Goal: Transaction & Acquisition: Book appointment/travel/reservation

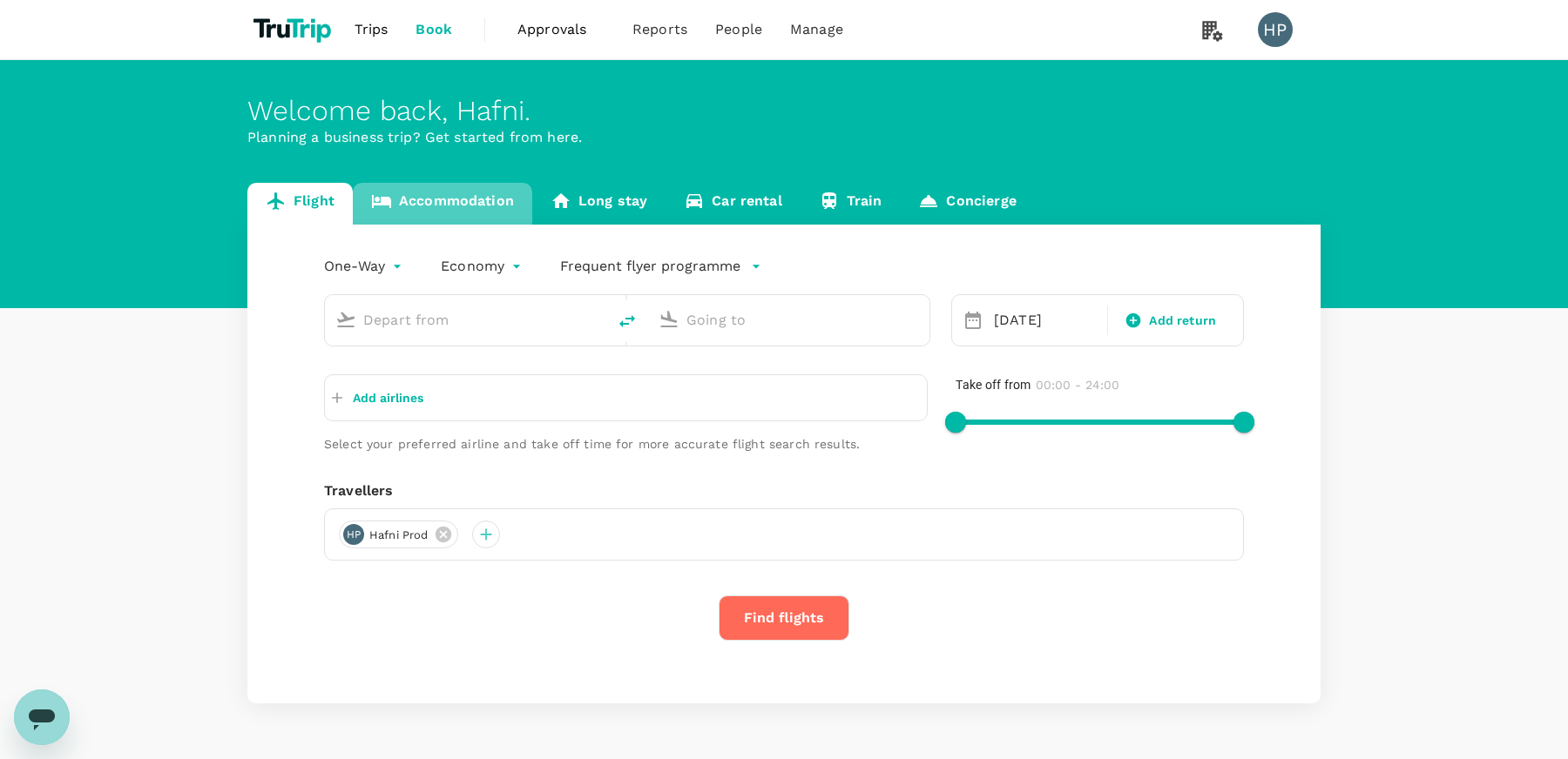
click at [440, 197] on link "Accommodation" at bounding box center [443, 203] width 180 height 42
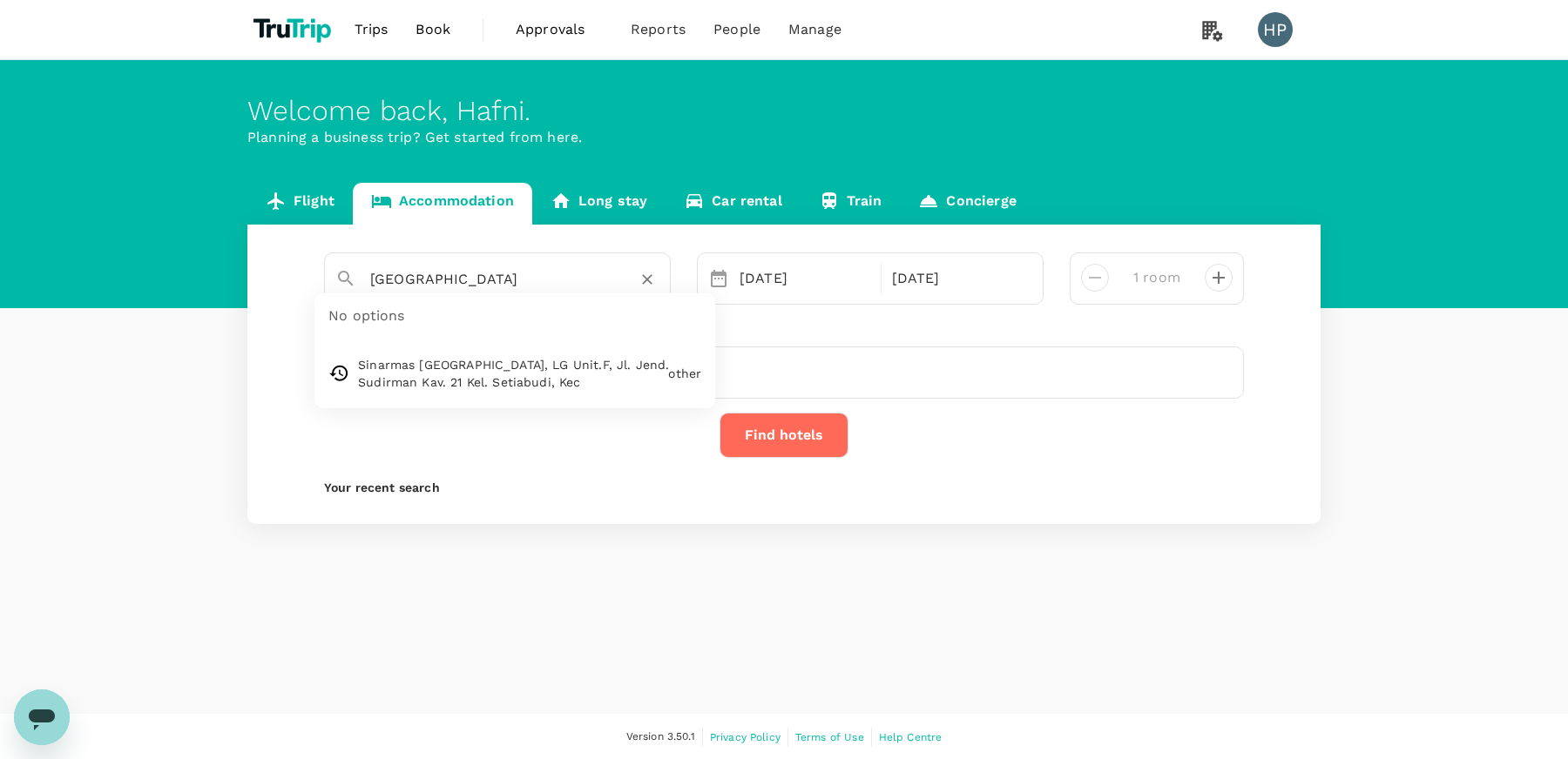
click at [452, 272] on input "Singapore" at bounding box center [490, 279] width 240 height 27
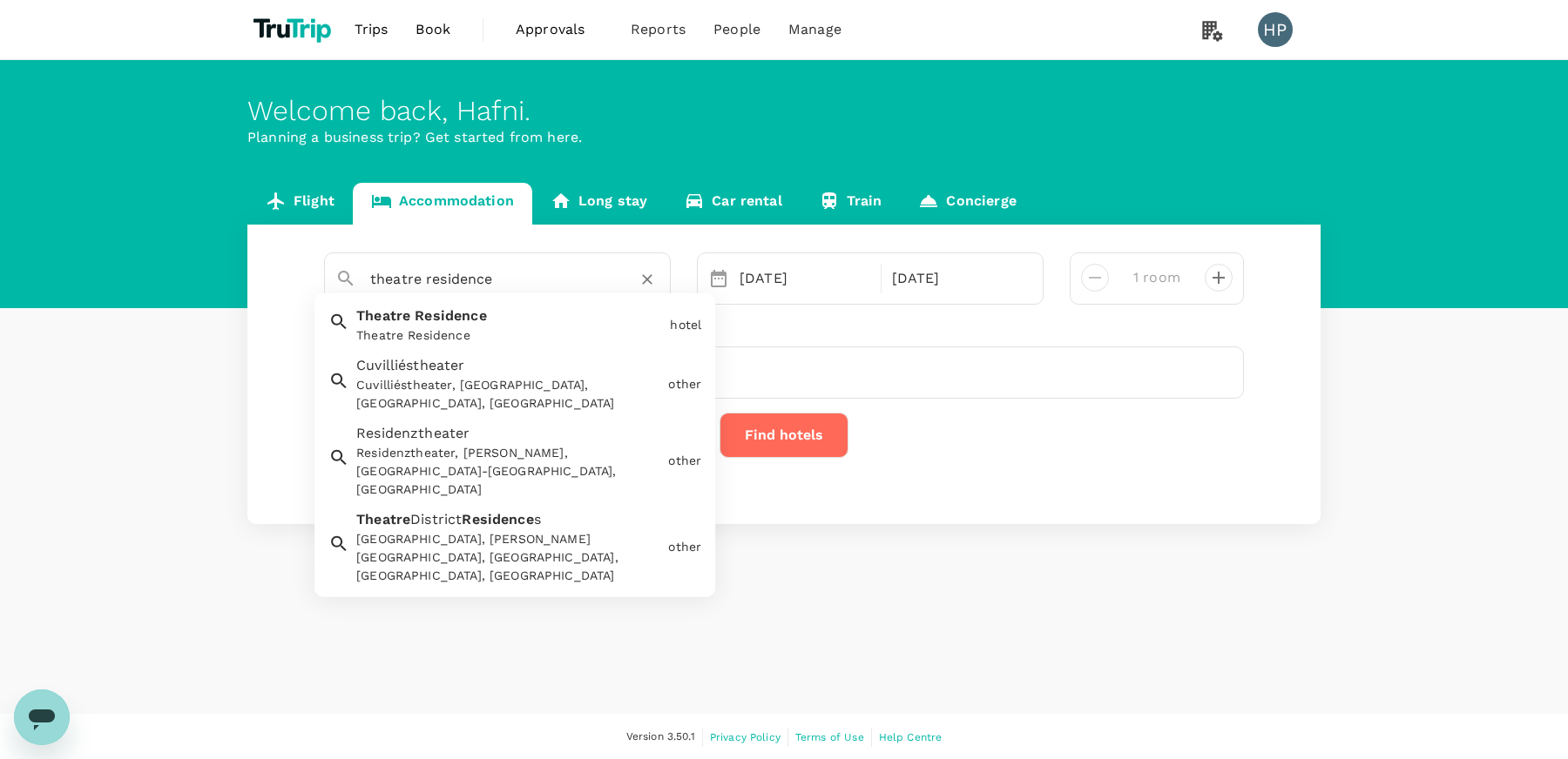
click at [494, 321] on div "Theatre Residence Theatre Residence" at bounding box center [506, 322] width 314 height 46
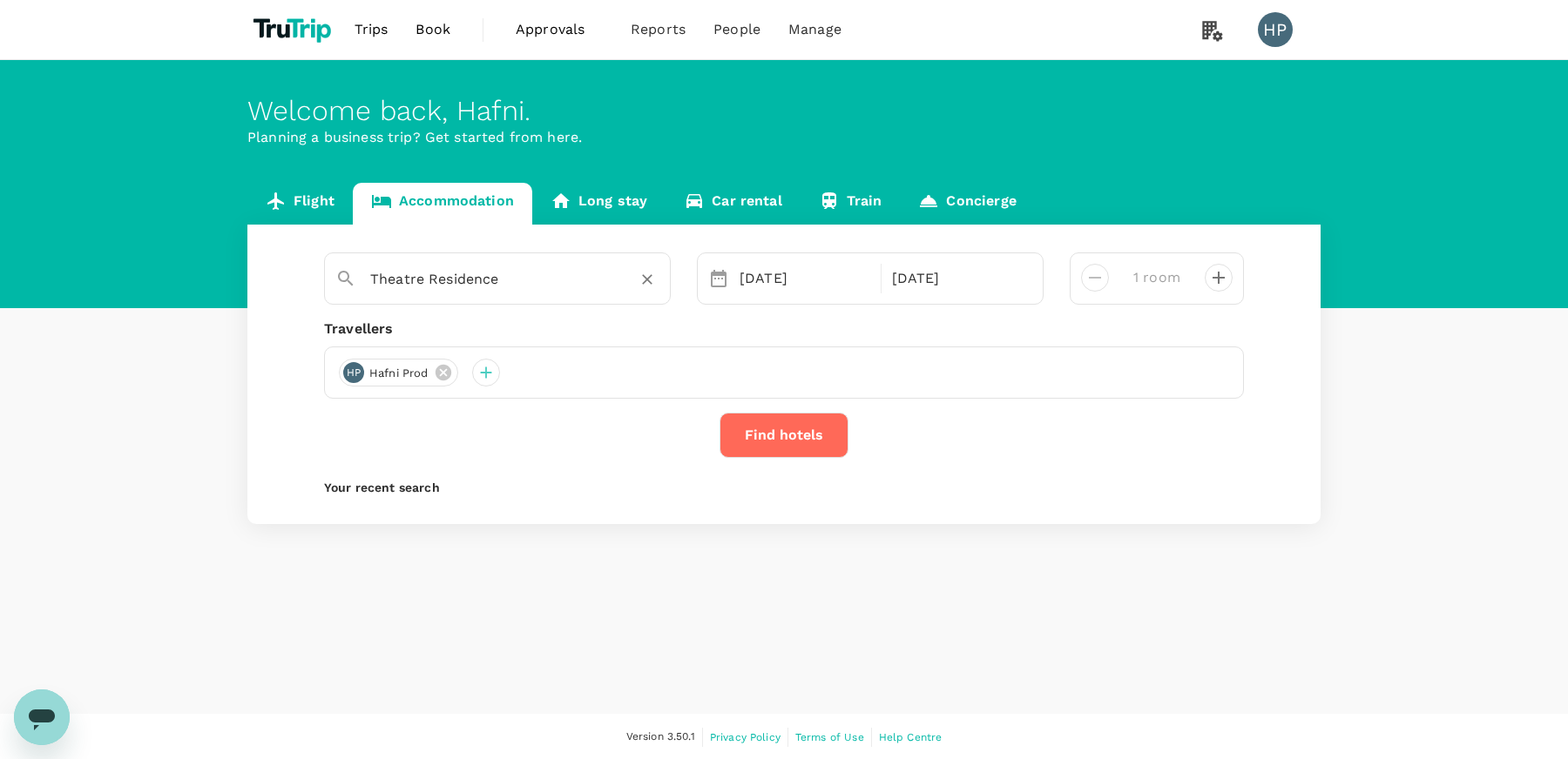
type input "Theatre Residence"
click at [840, 274] on div "26 Aug" at bounding box center [805, 278] width 144 height 35
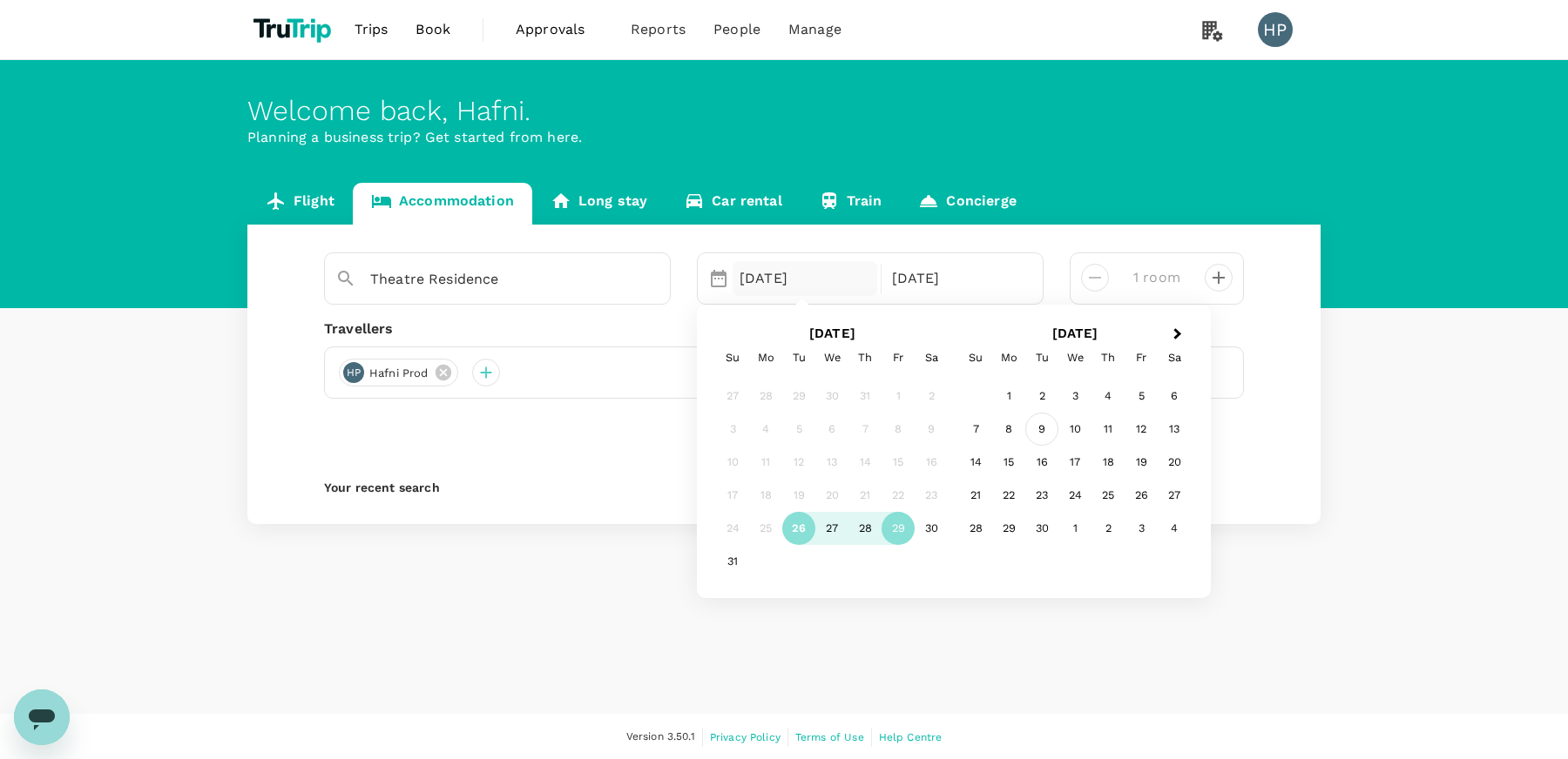
click at [1038, 430] on div "9" at bounding box center [1042, 430] width 33 height 33
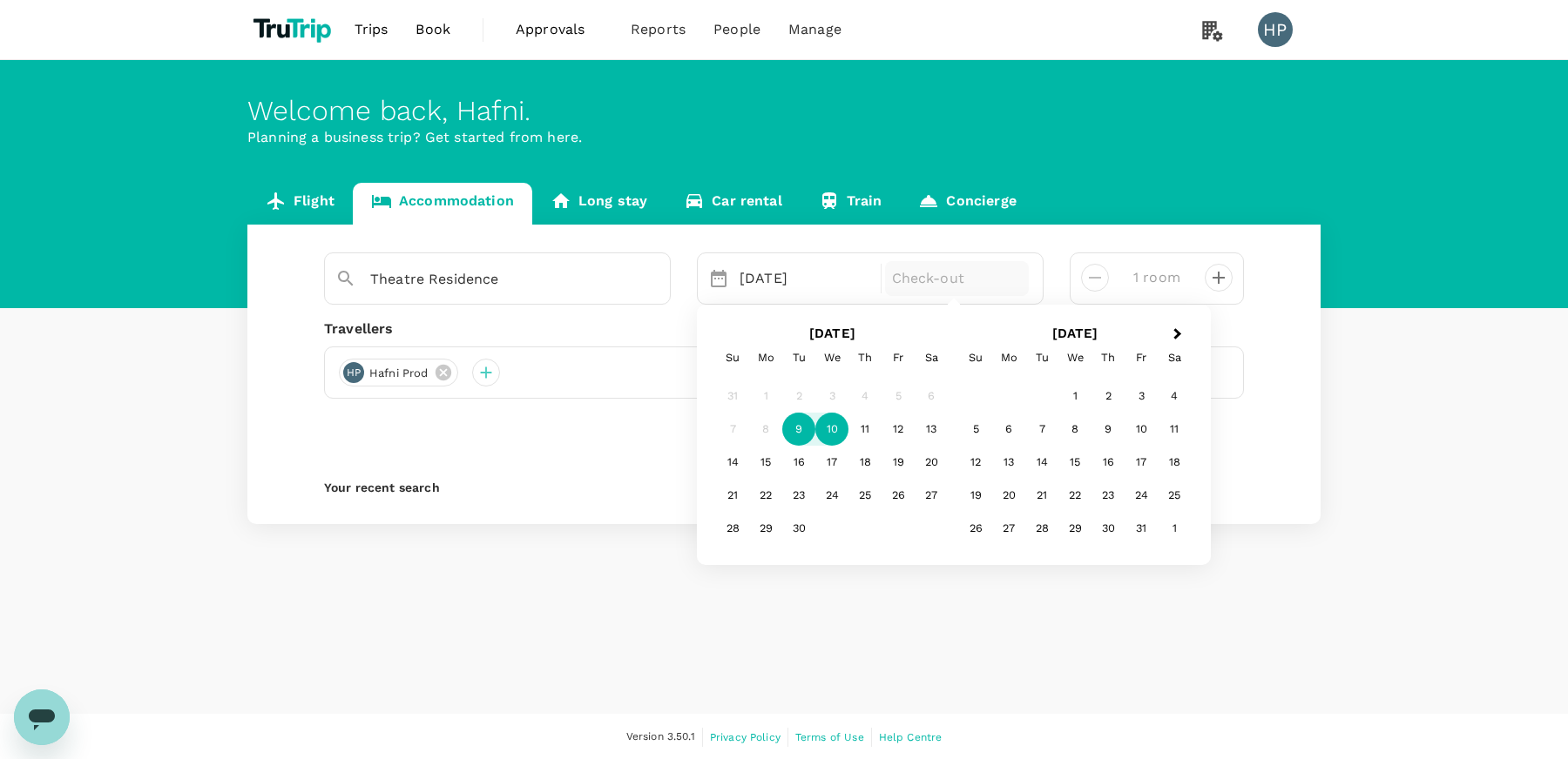
click at [828, 423] on div "10" at bounding box center [832, 430] width 33 height 33
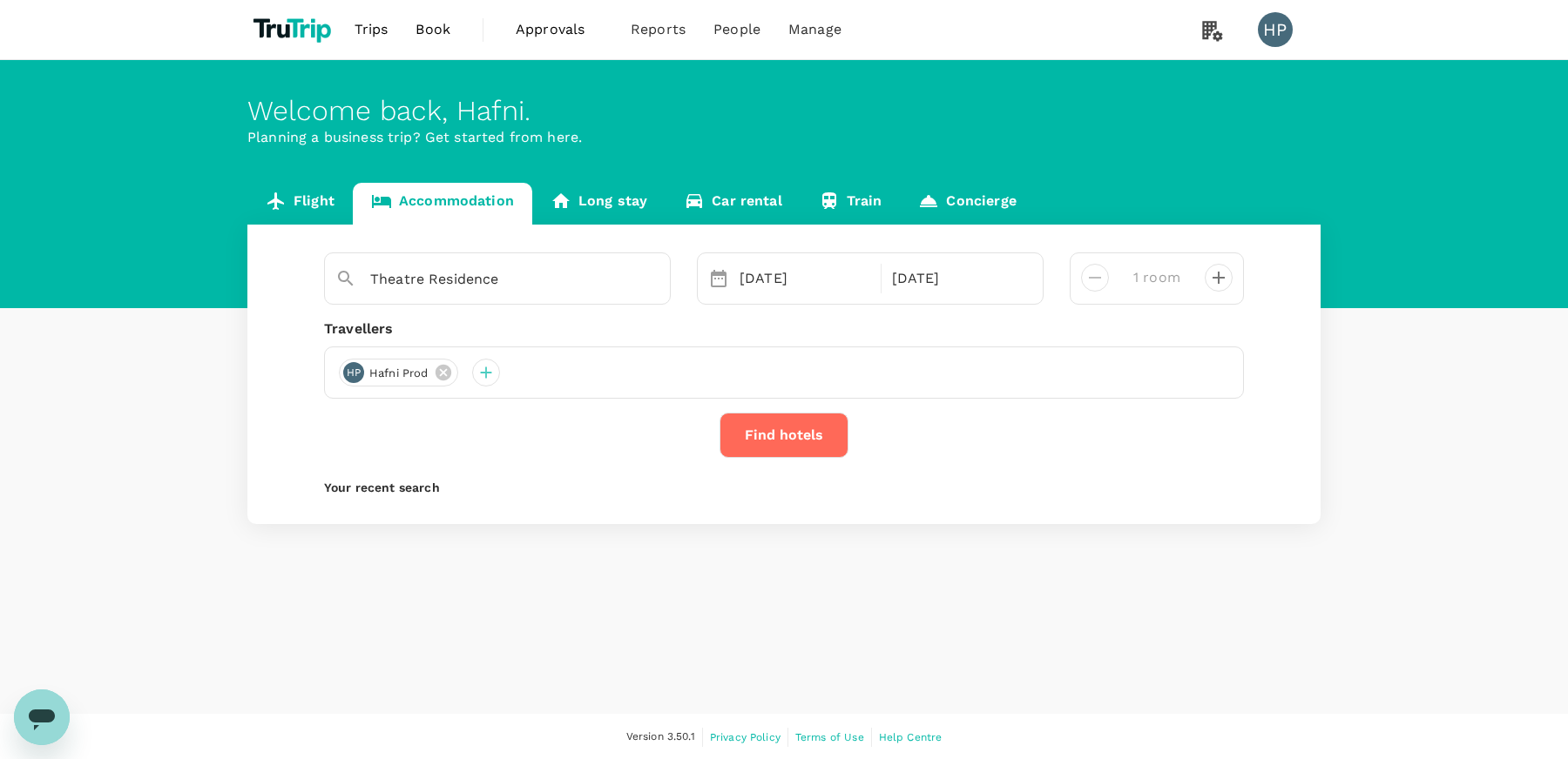
click at [776, 433] on button "Find hotels" at bounding box center [783, 435] width 129 height 45
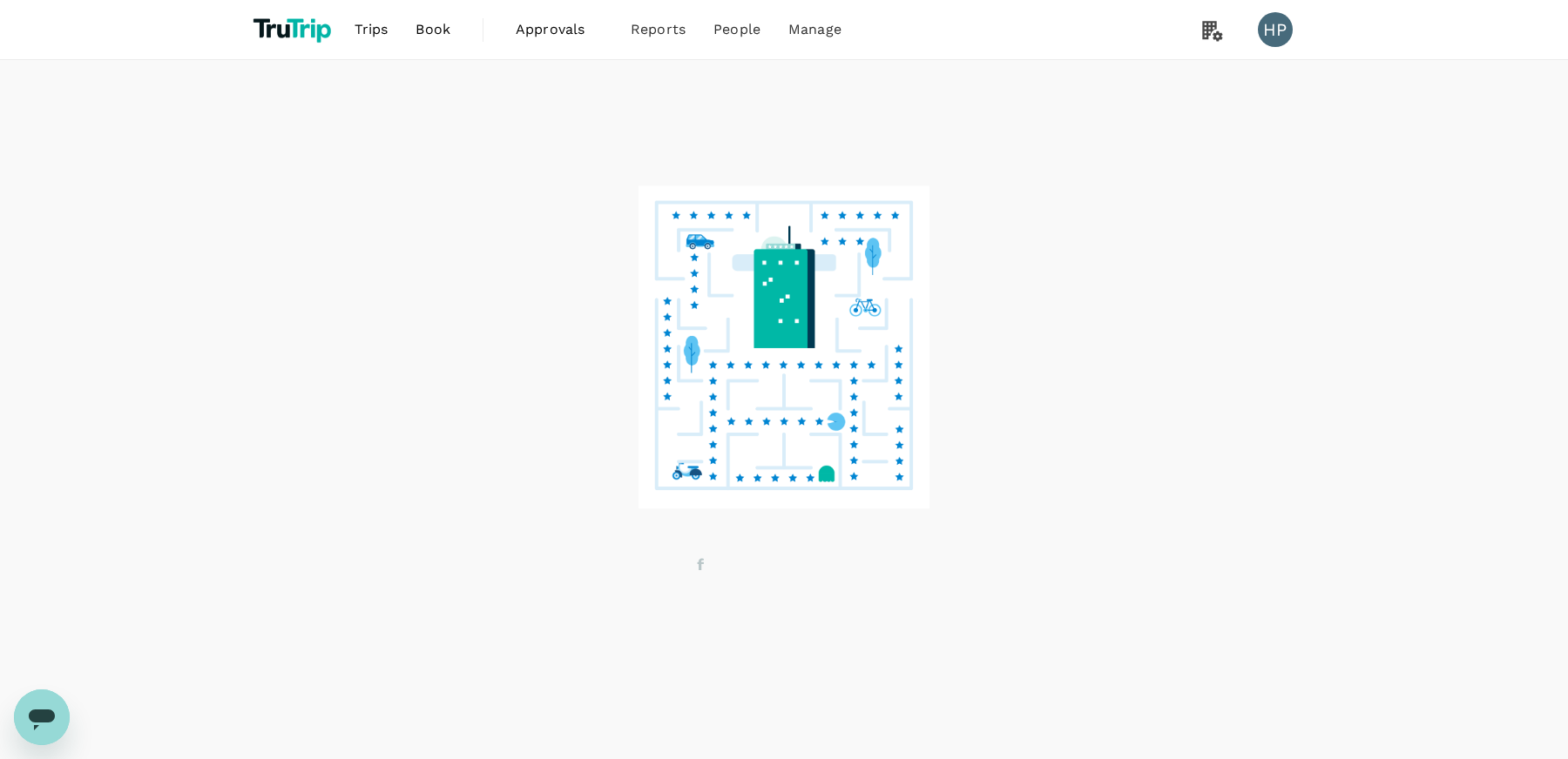
click at [424, 30] on span "Book" at bounding box center [434, 29] width 35 height 21
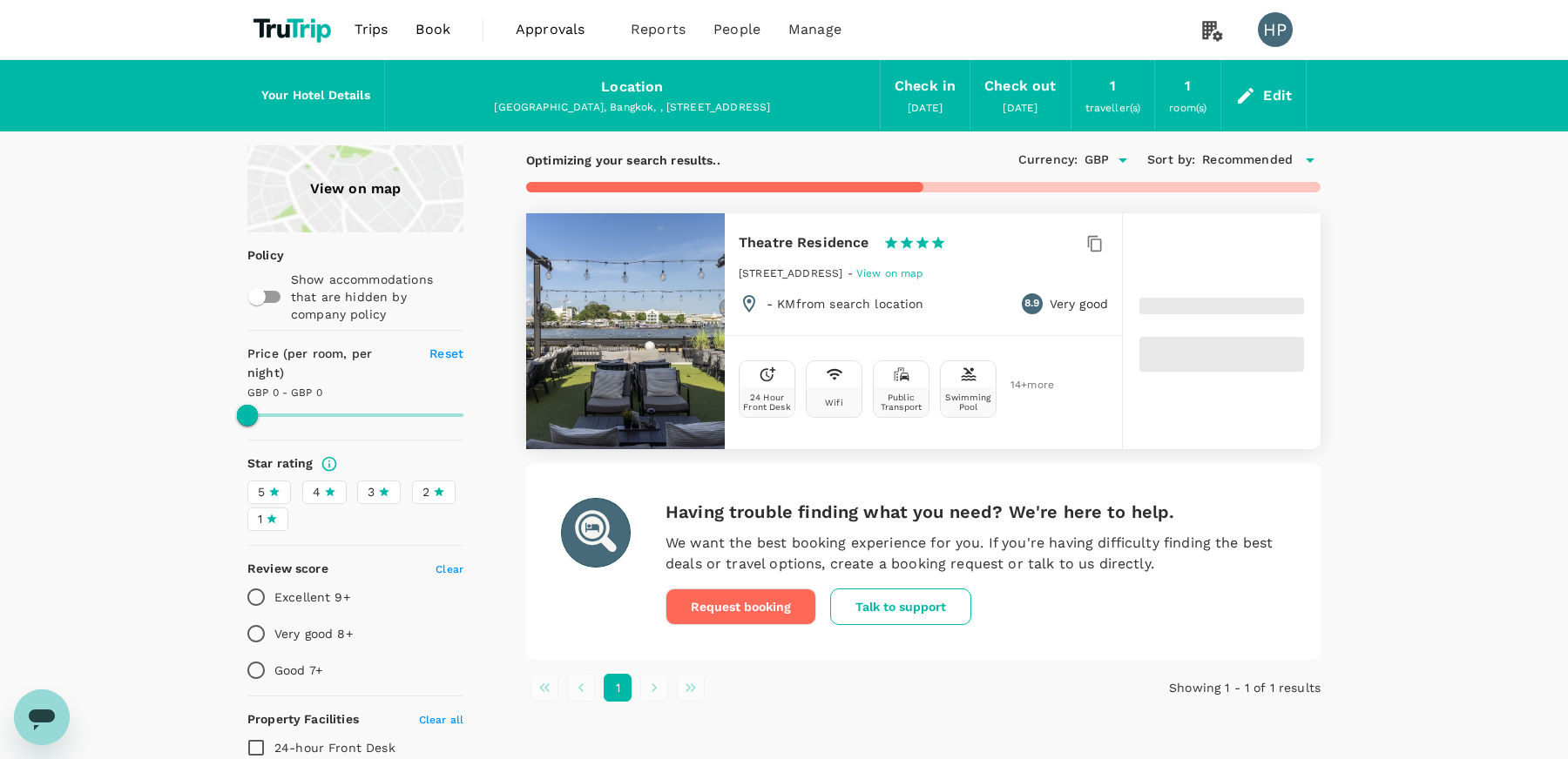
type input "97.81"
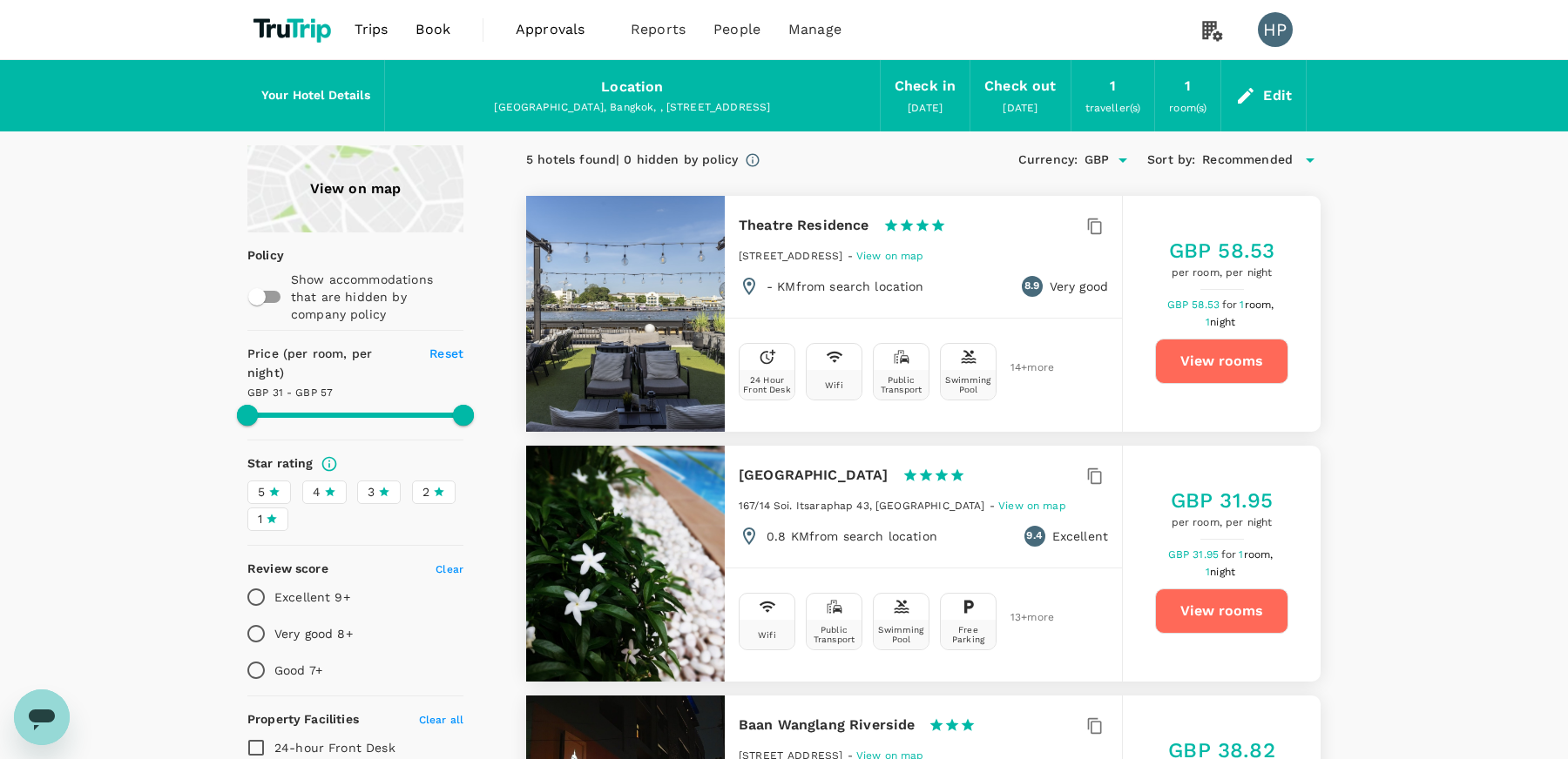
click at [1119, 159] on icon "Open" at bounding box center [1123, 160] width 21 height 21
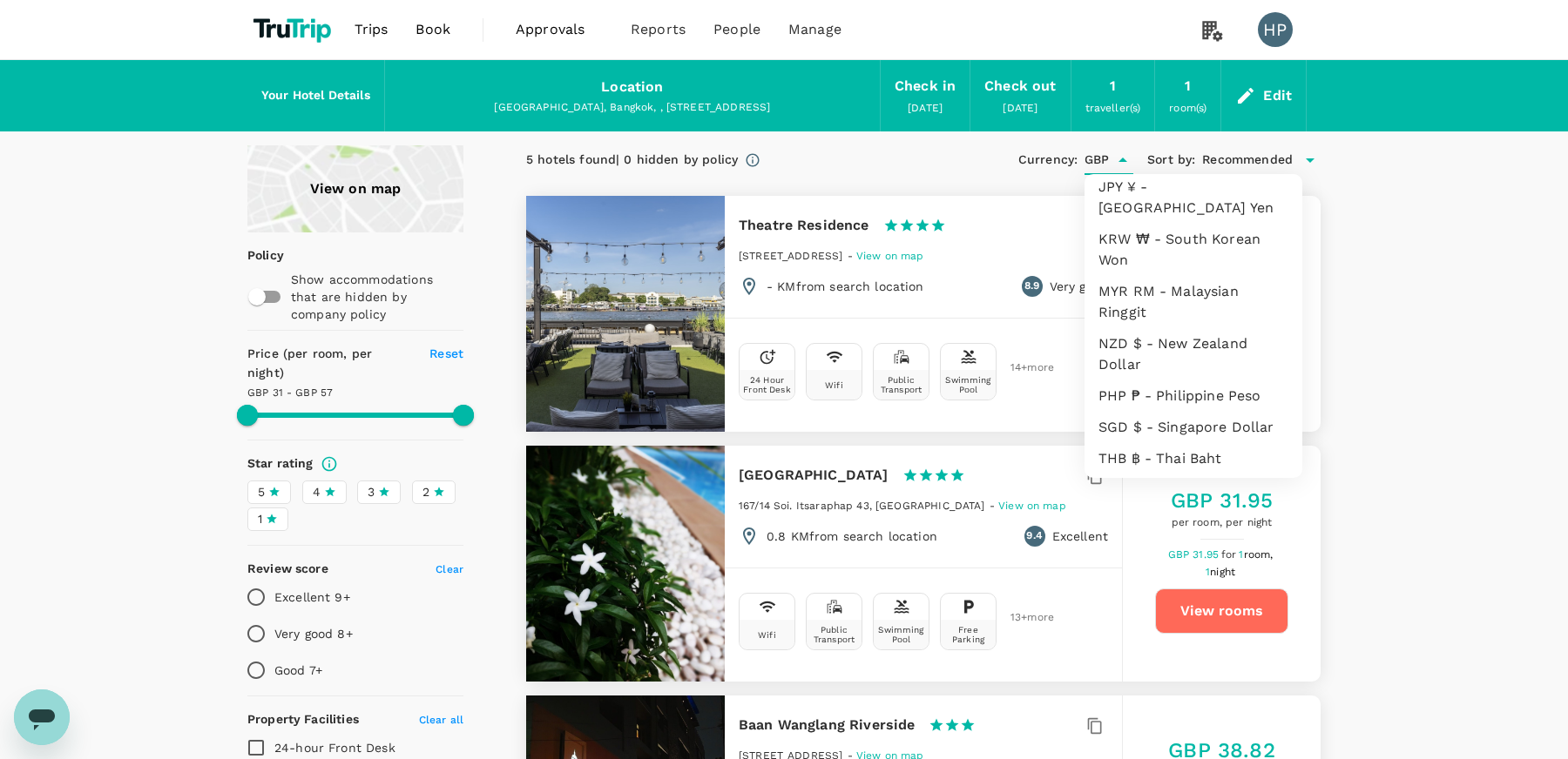
scroll to position [483, 0]
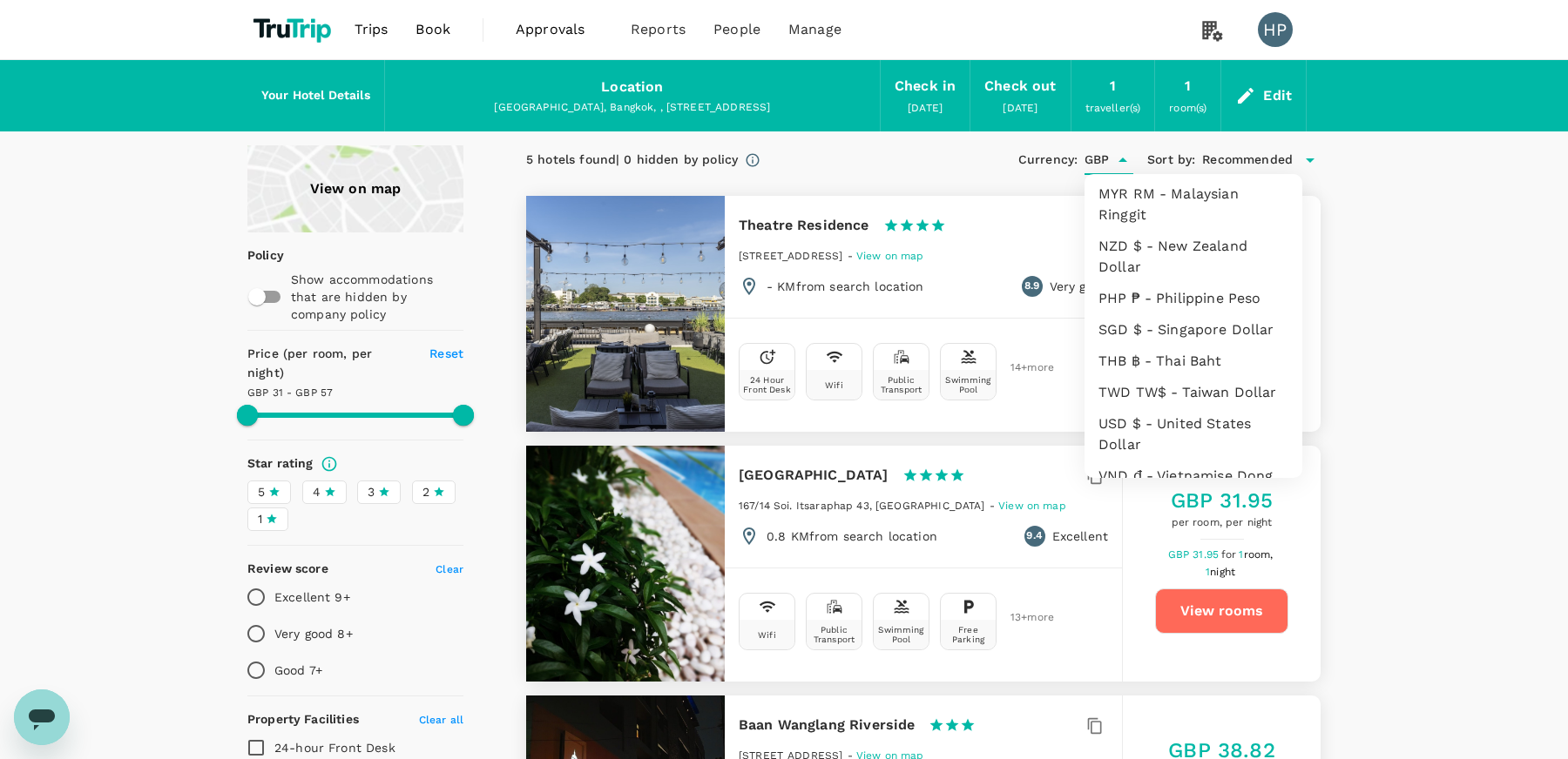
click at [1153, 408] on li "USD $ - United States Dollar" at bounding box center [1194, 433] width 218 height 52
type input "USD"
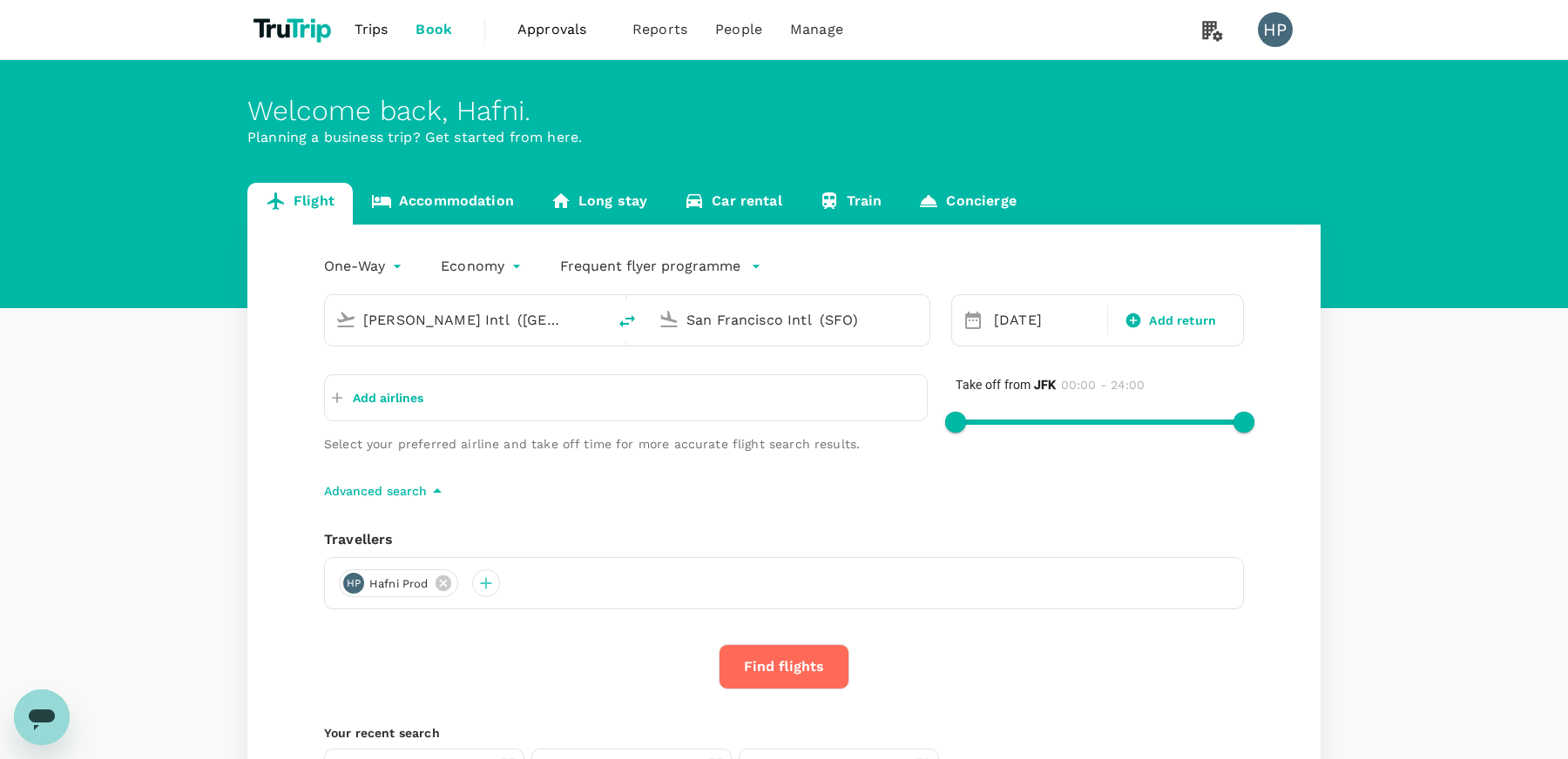
click at [455, 209] on link "Accommodation" at bounding box center [443, 203] width 180 height 42
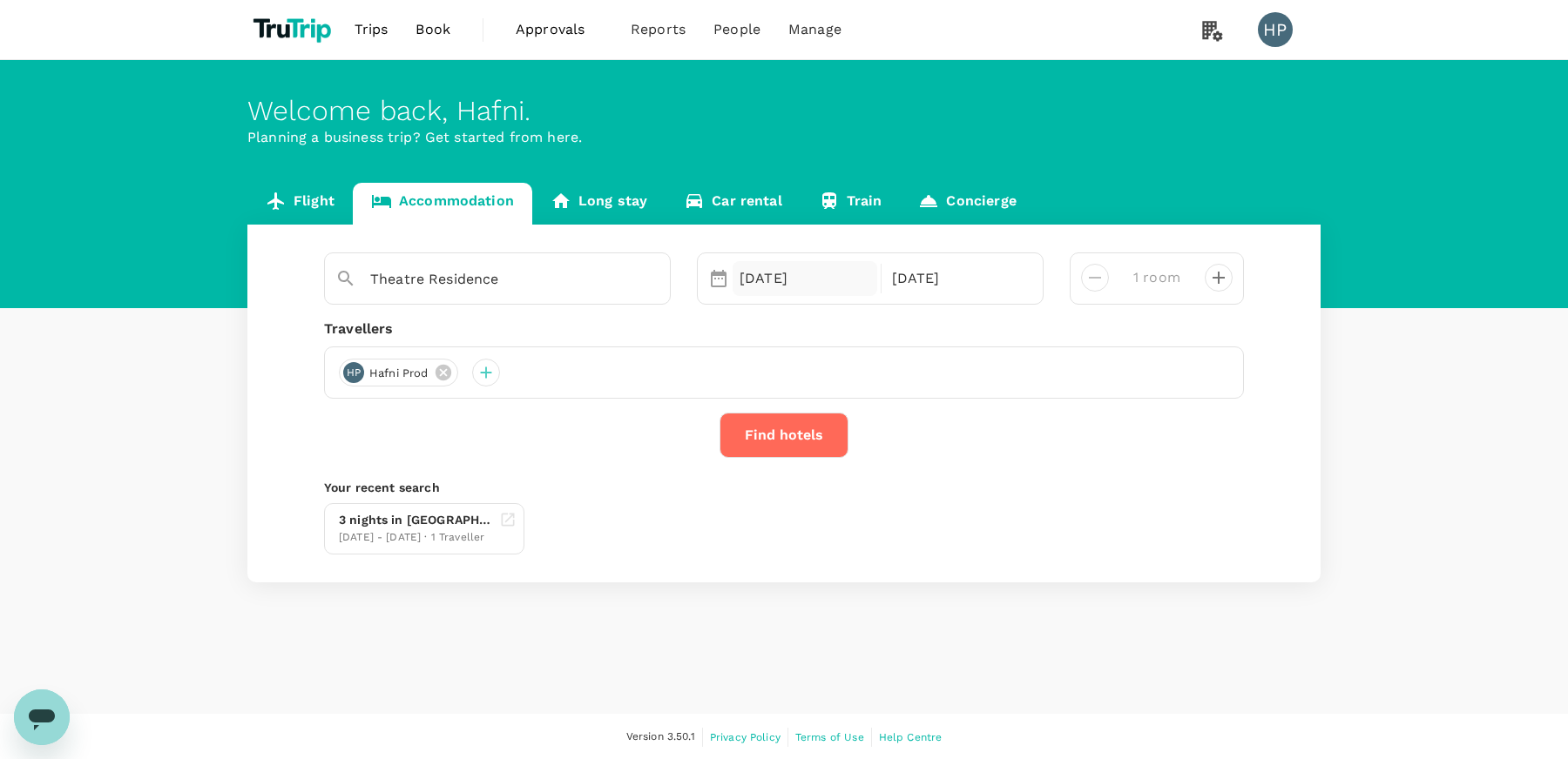
click at [782, 279] on div "[DATE]" at bounding box center [805, 278] width 144 height 35
click at [926, 268] on div "[DATE]" at bounding box center [957, 278] width 144 height 35
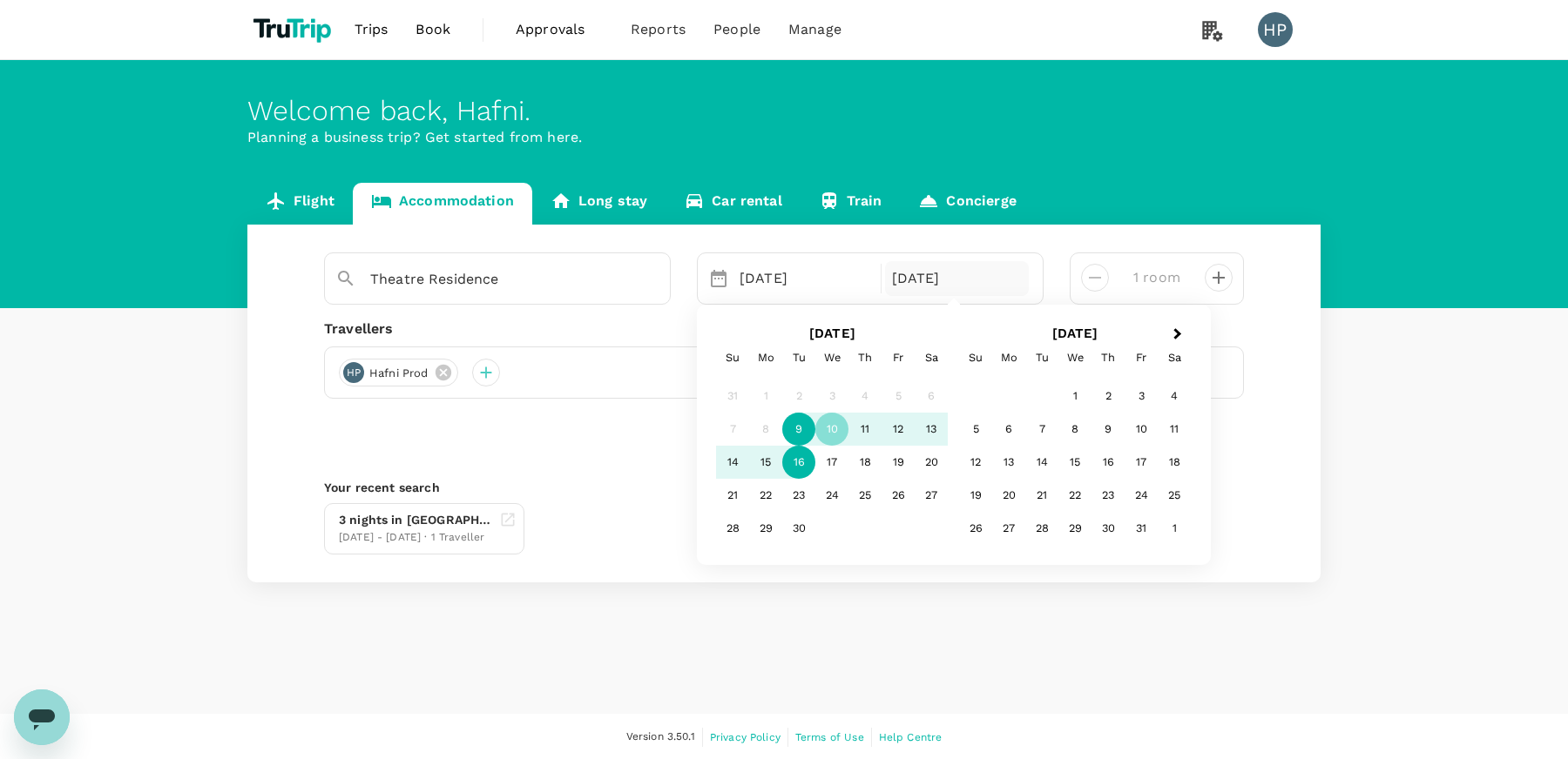
click at [798, 424] on div "9" at bounding box center [799, 430] width 33 height 33
click at [903, 463] on div "19" at bounding box center [899, 464] width 33 height 33
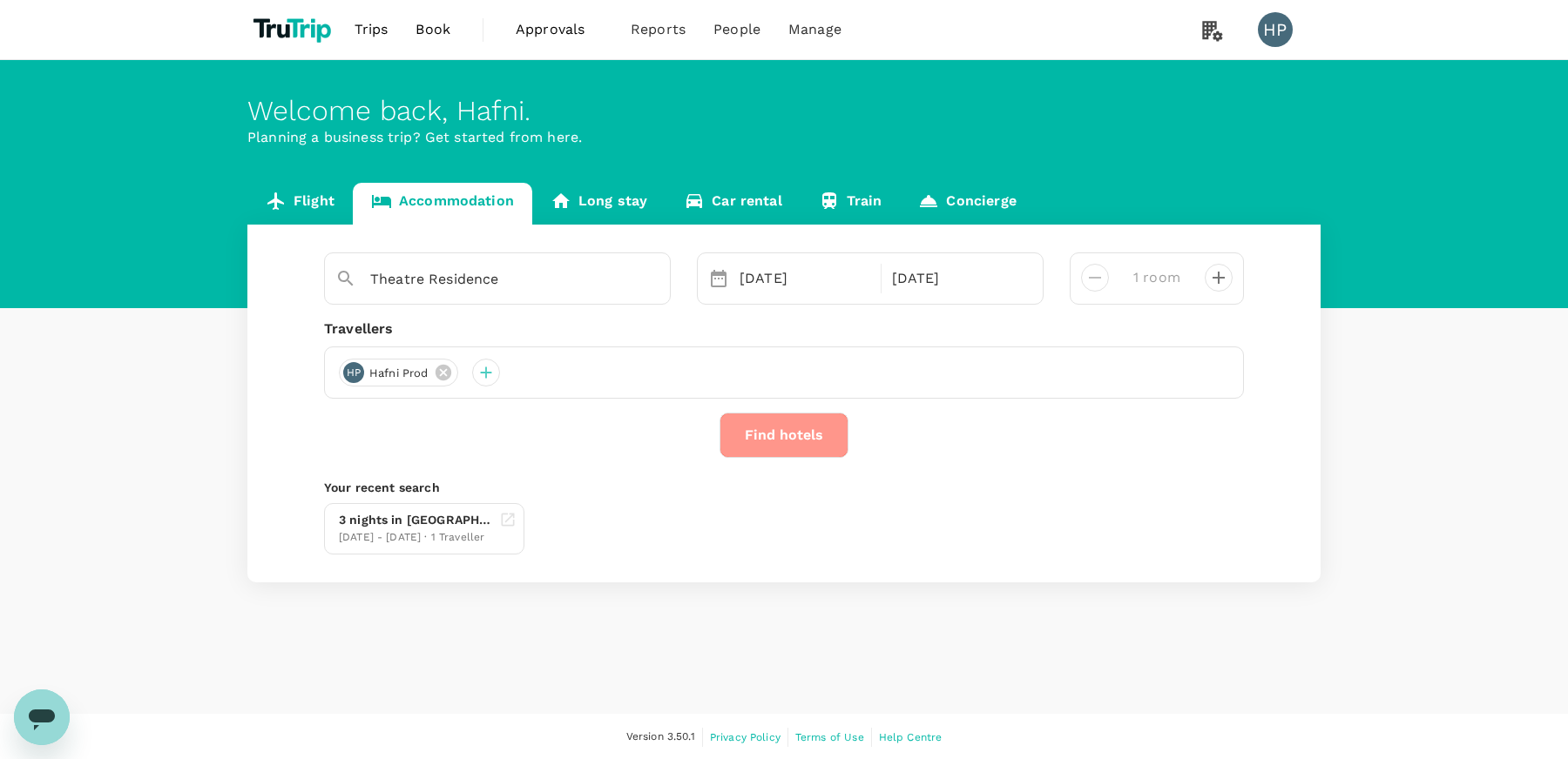
click at [782, 431] on button "Find hotels" at bounding box center [783, 435] width 129 height 45
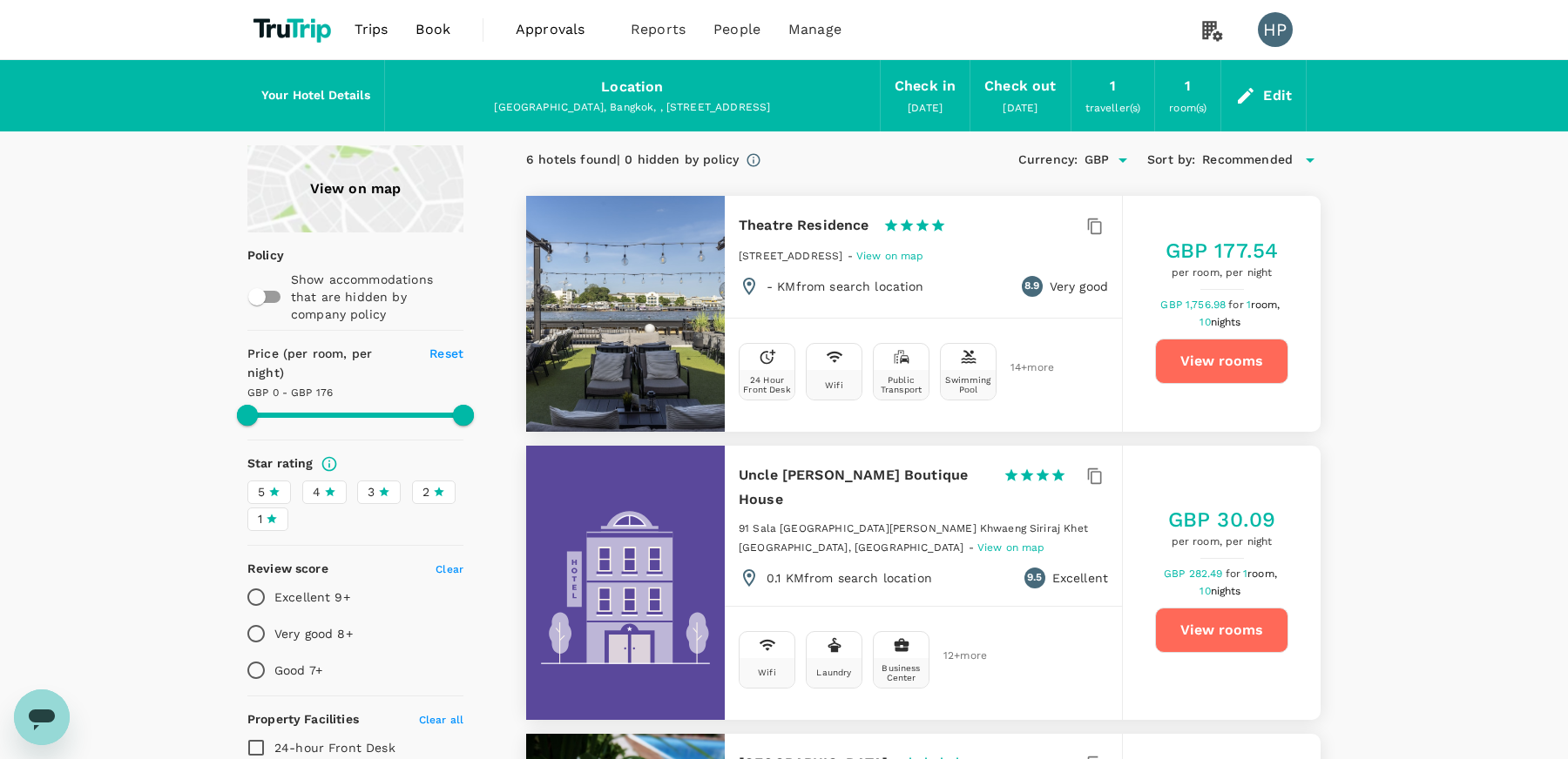
type input "300"
click at [1121, 159] on icon "Open" at bounding box center [1123, 161] width 9 height 4
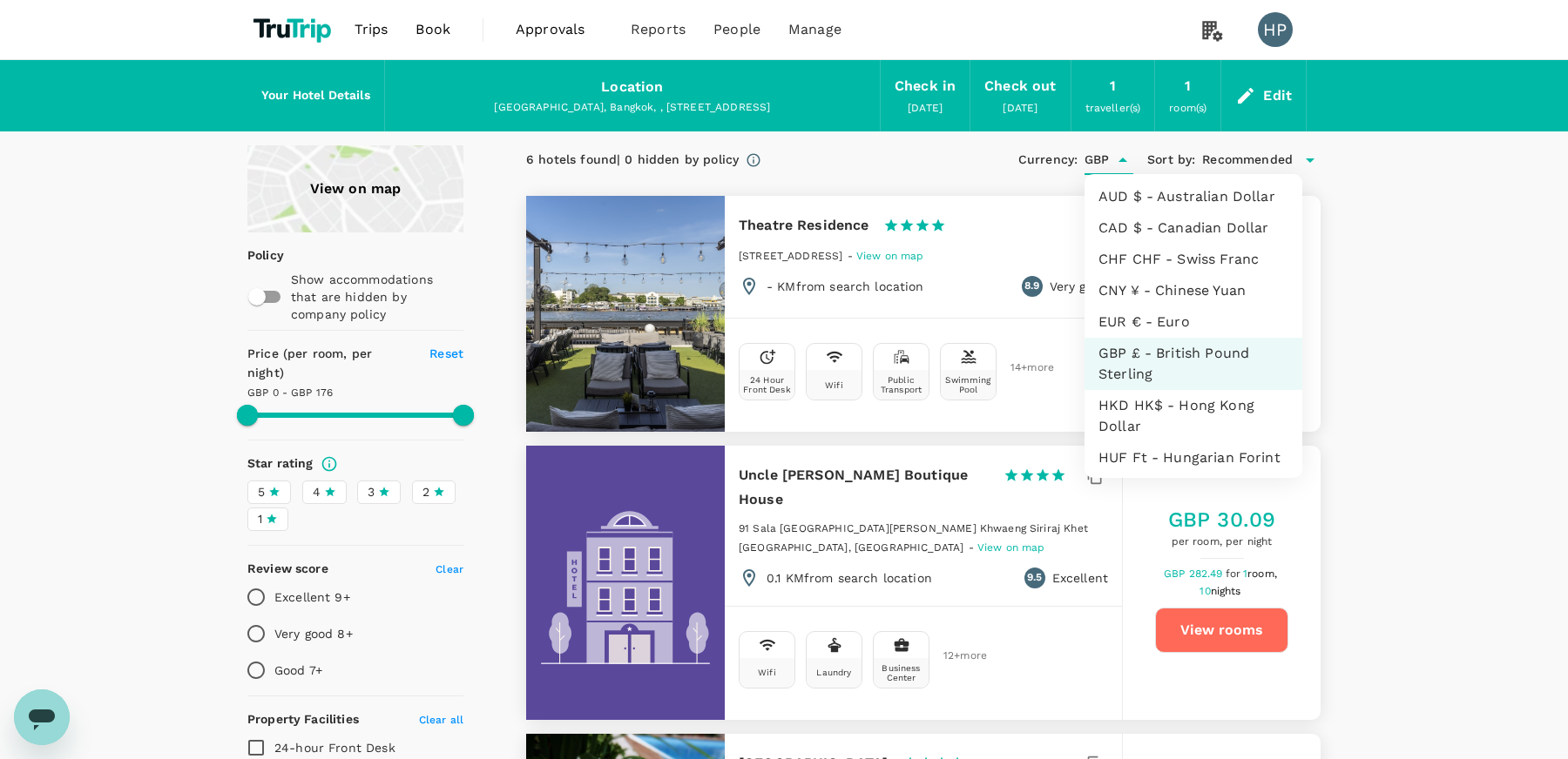
scroll to position [483, 0]
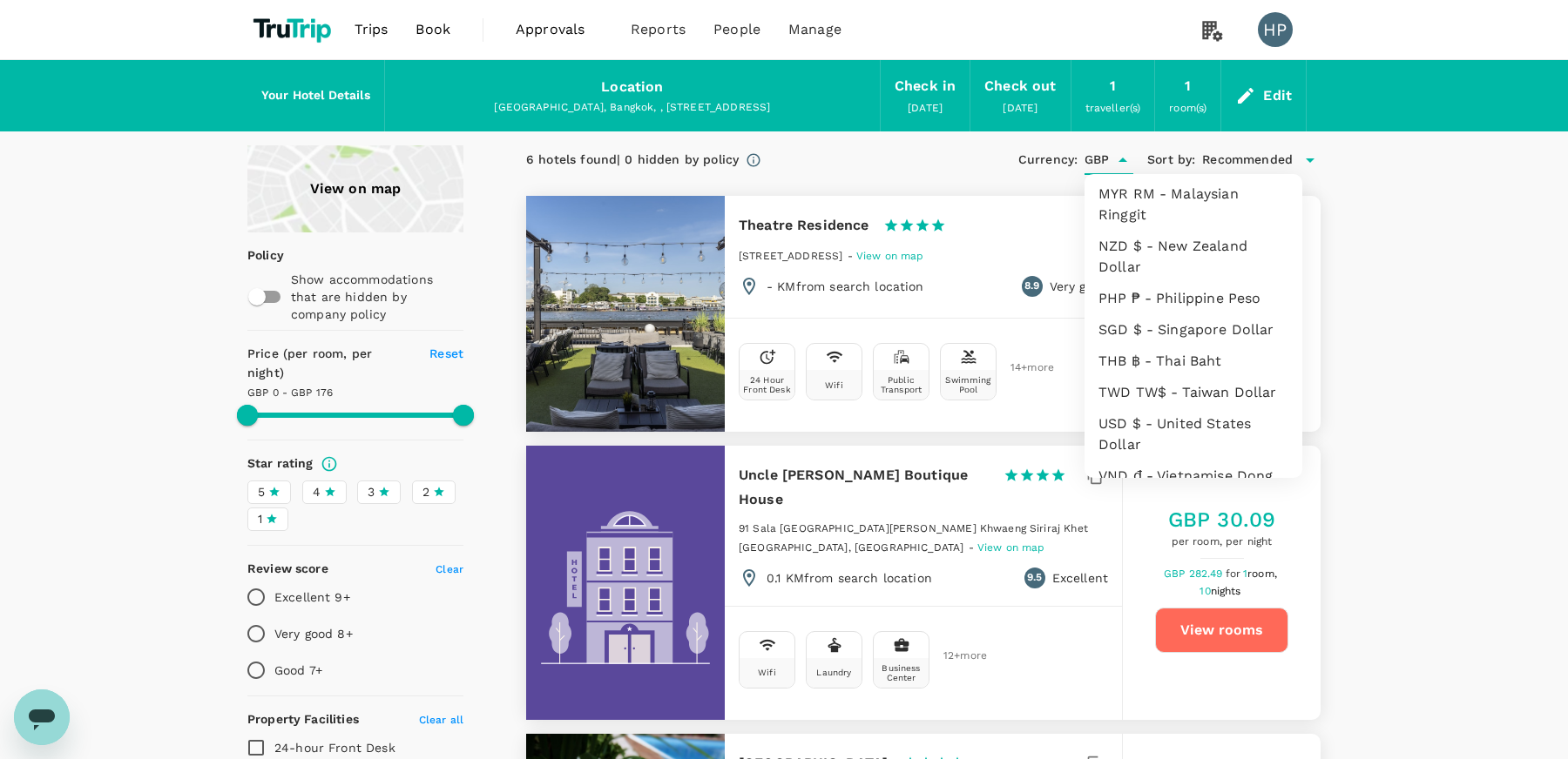
click at [1141, 411] on li "USD $ - United States Dollar" at bounding box center [1194, 433] width 218 height 52
type input "USD"
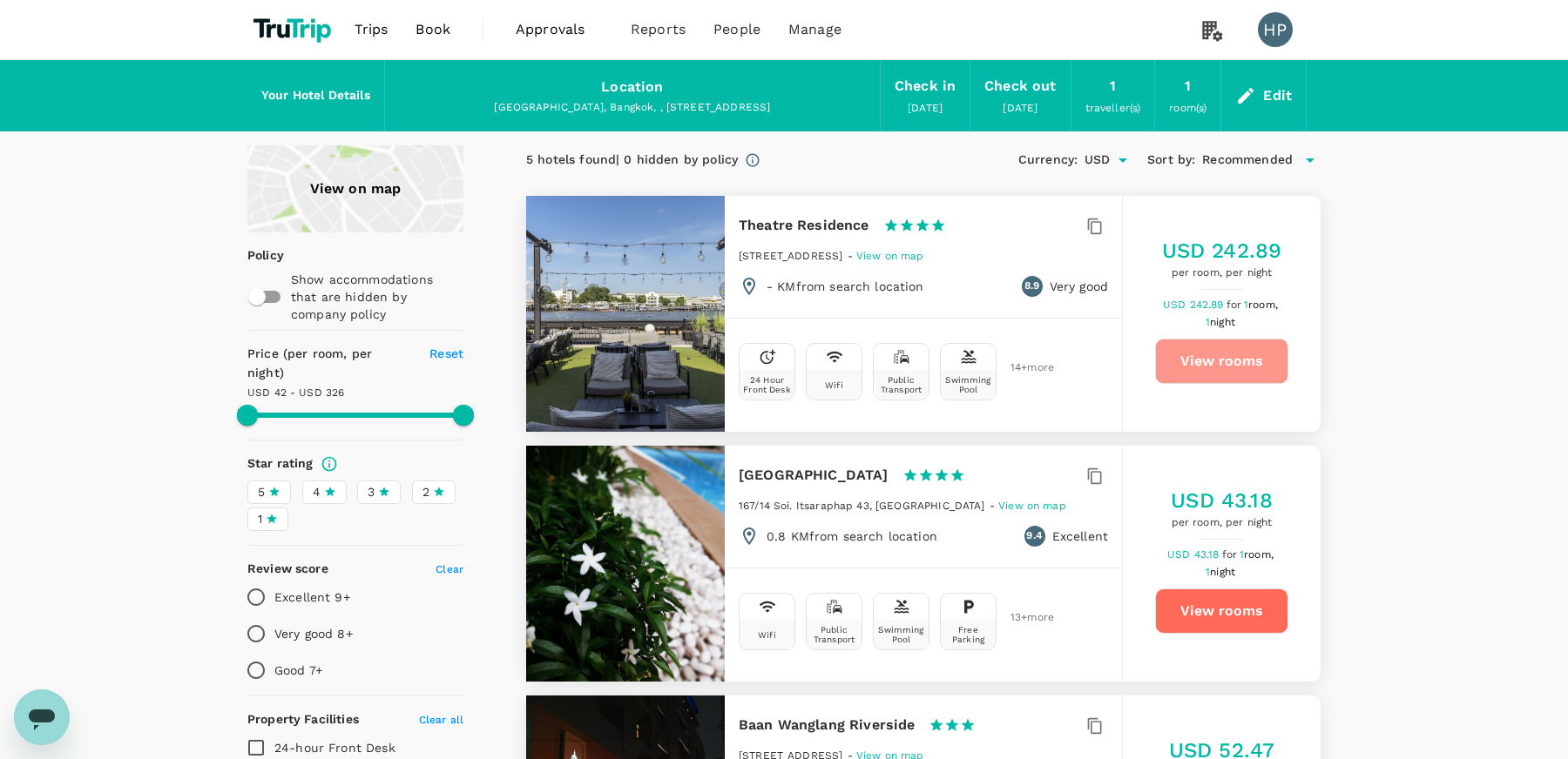
click at [1219, 363] on button "View rooms" at bounding box center [1222, 361] width 133 height 45
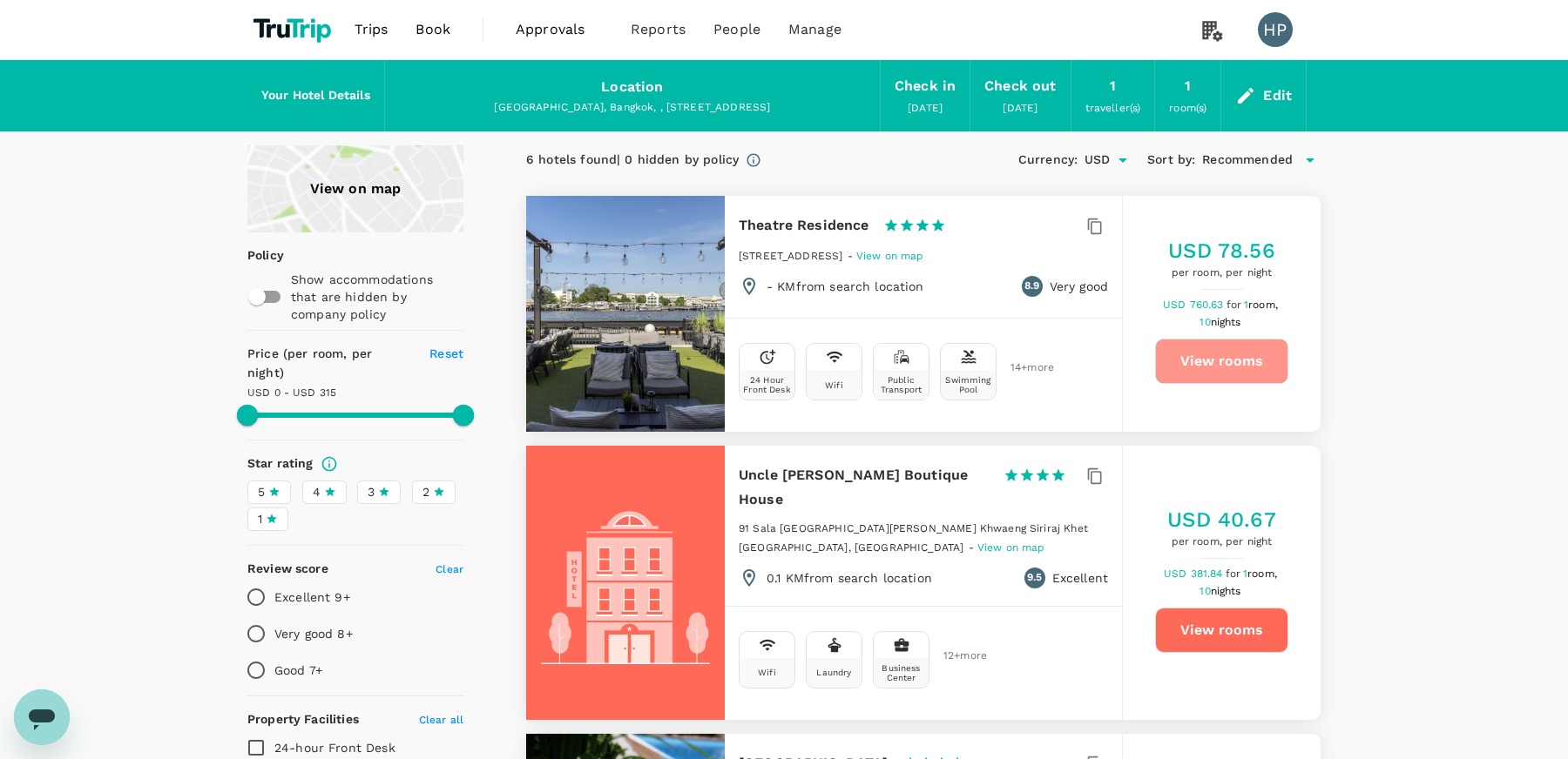
click at [1224, 369] on button "View rooms" at bounding box center [1222, 361] width 133 height 45
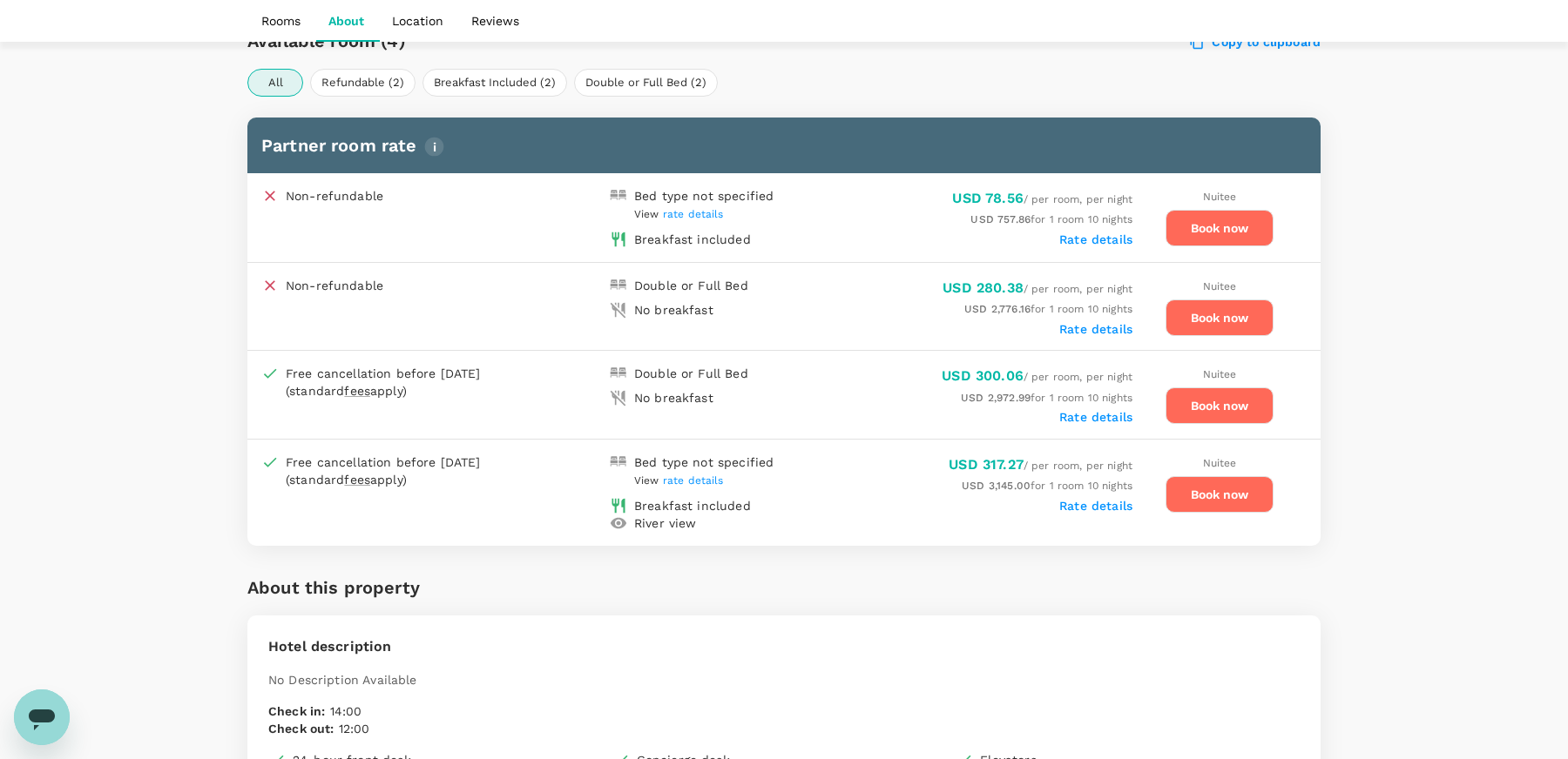
scroll to position [843, 0]
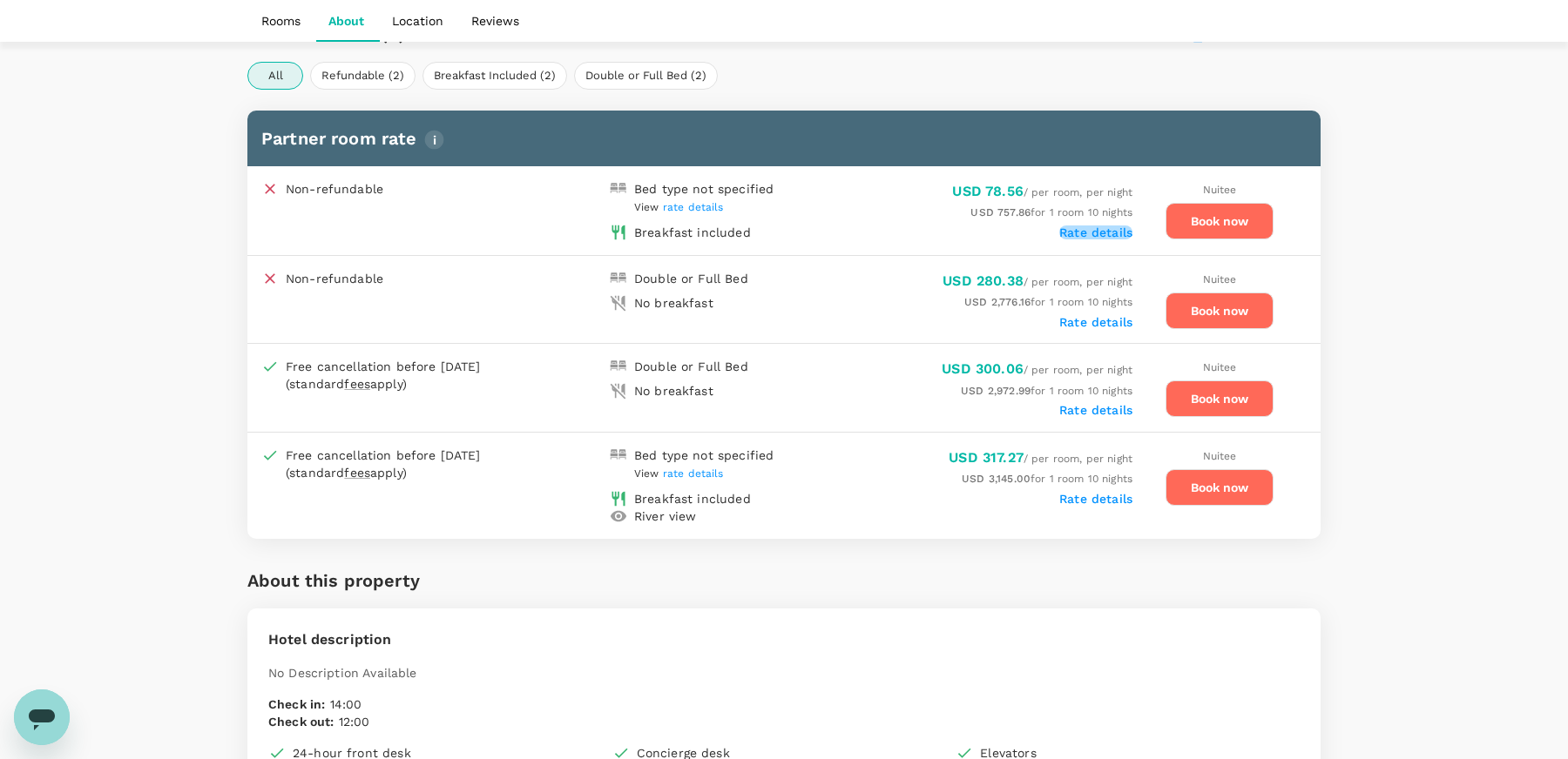
click at [1108, 228] on label "Rate details" at bounding box center [1096, 232] width 74 height 14
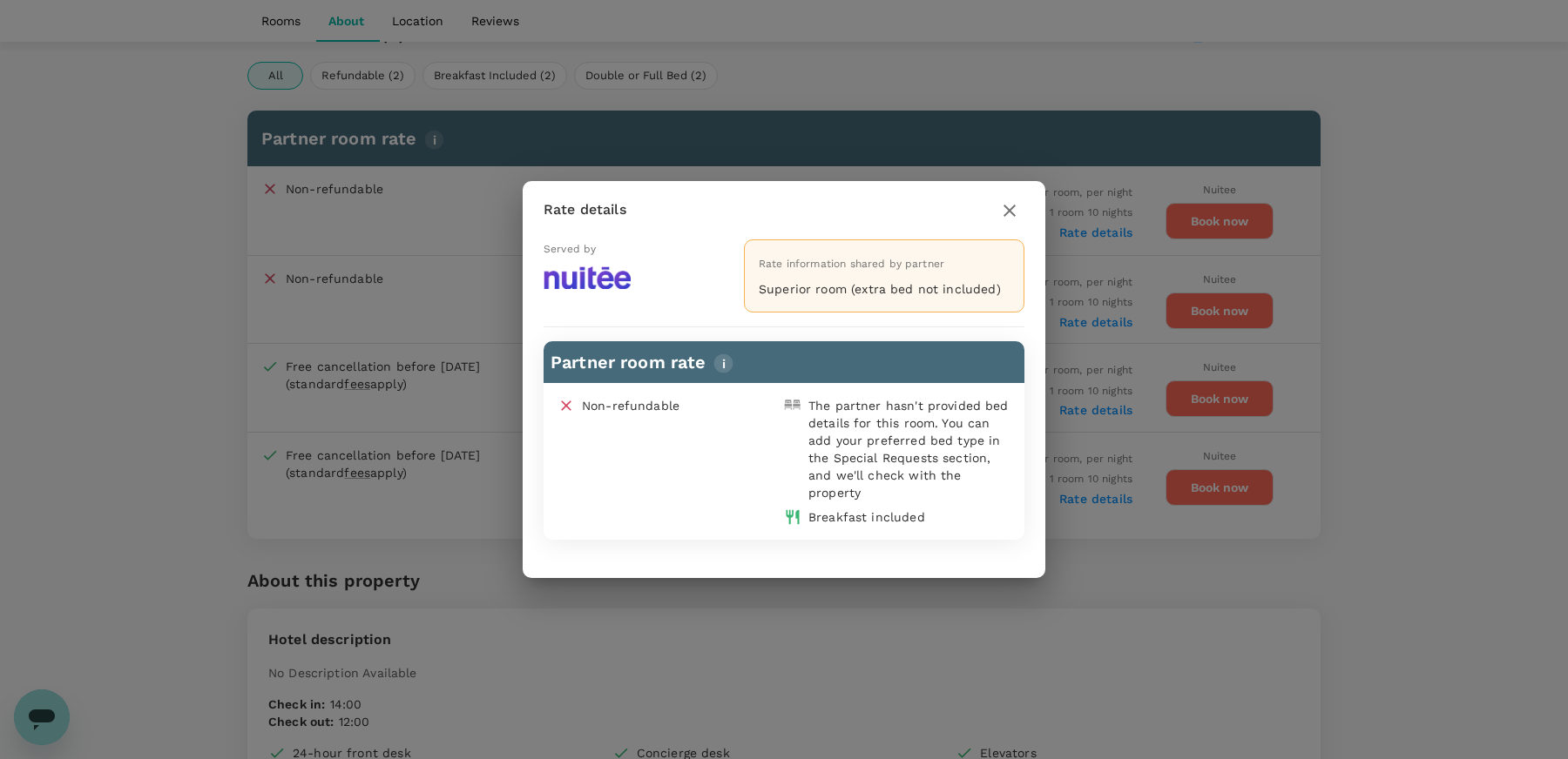
click at [1012, 210] on icon "button" at bounding box center [1010, 211] width 12 height 12
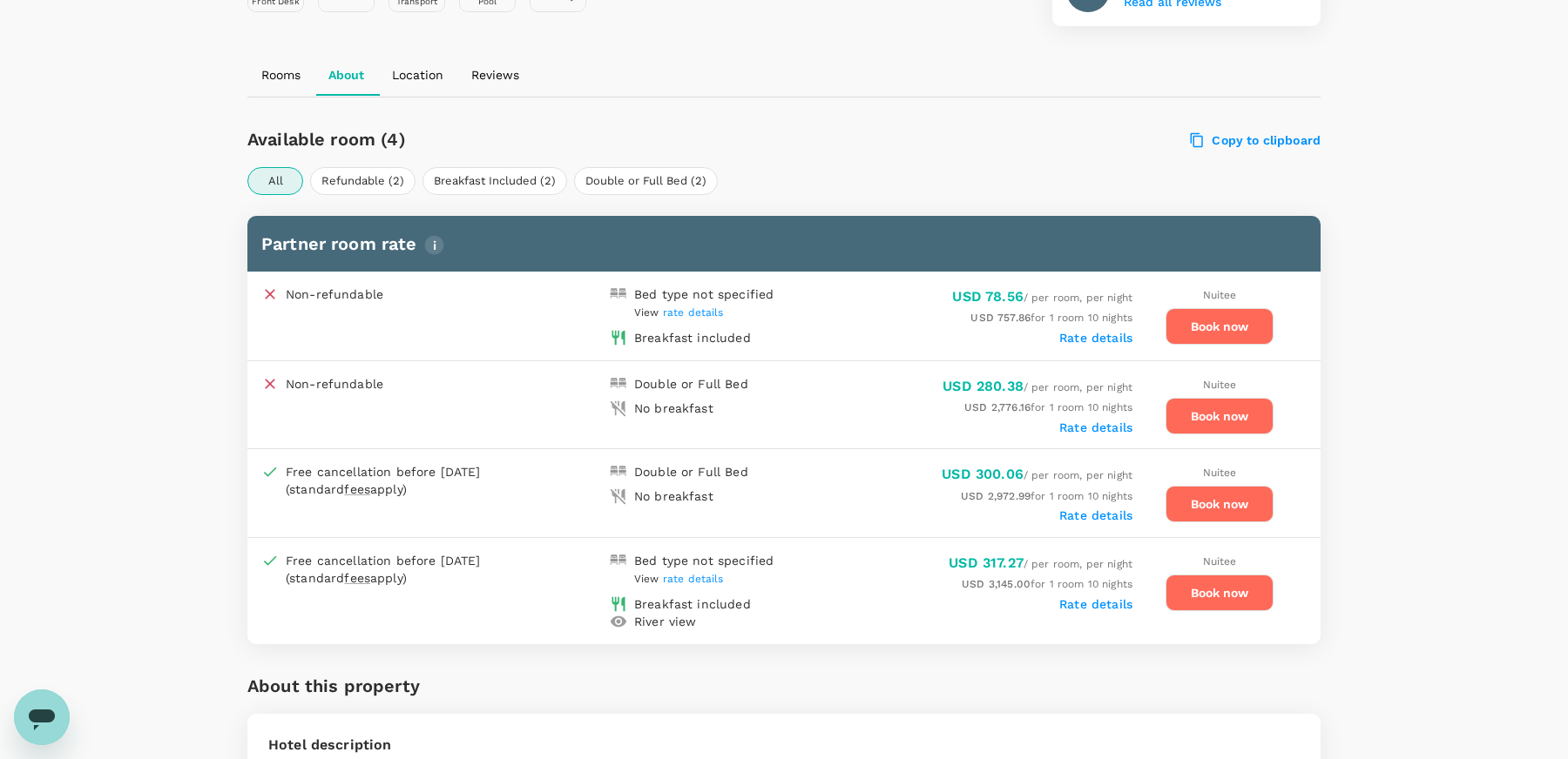
scroll to position [732, 0]
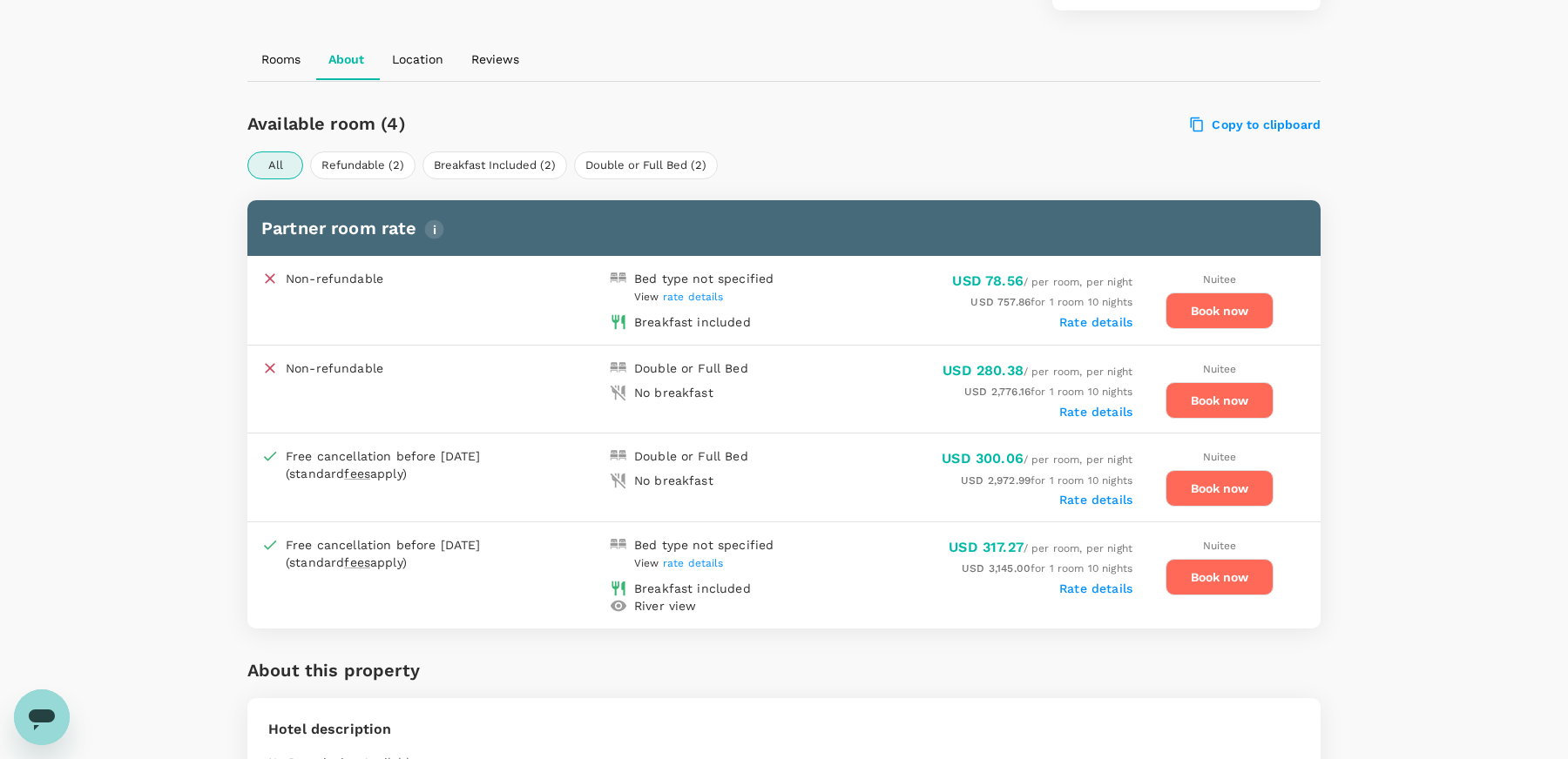
scroll to position [747, 0]
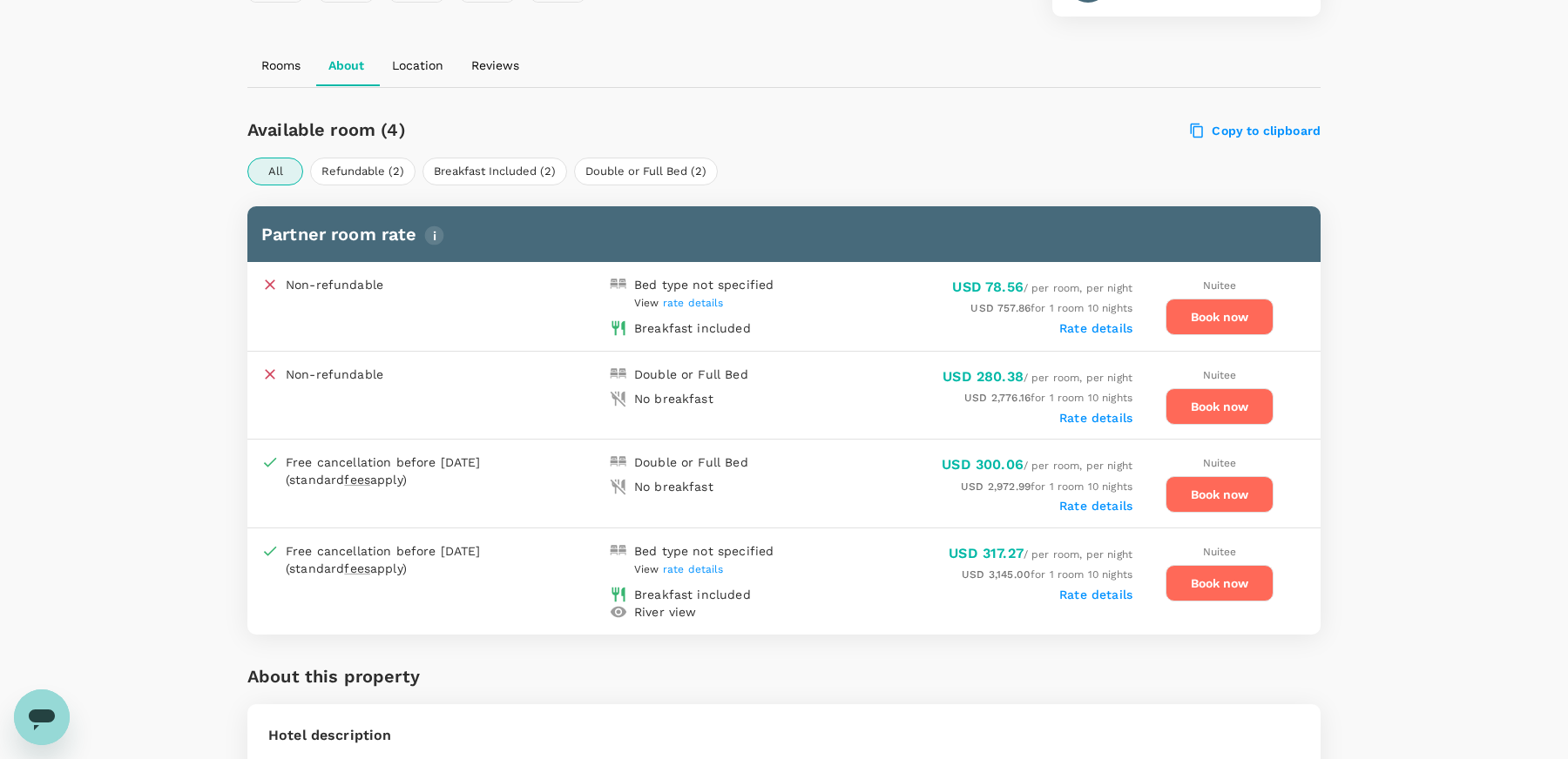
click at [690, 301] on span "rate details" at bounding box center [694, 303] width 61 height 12
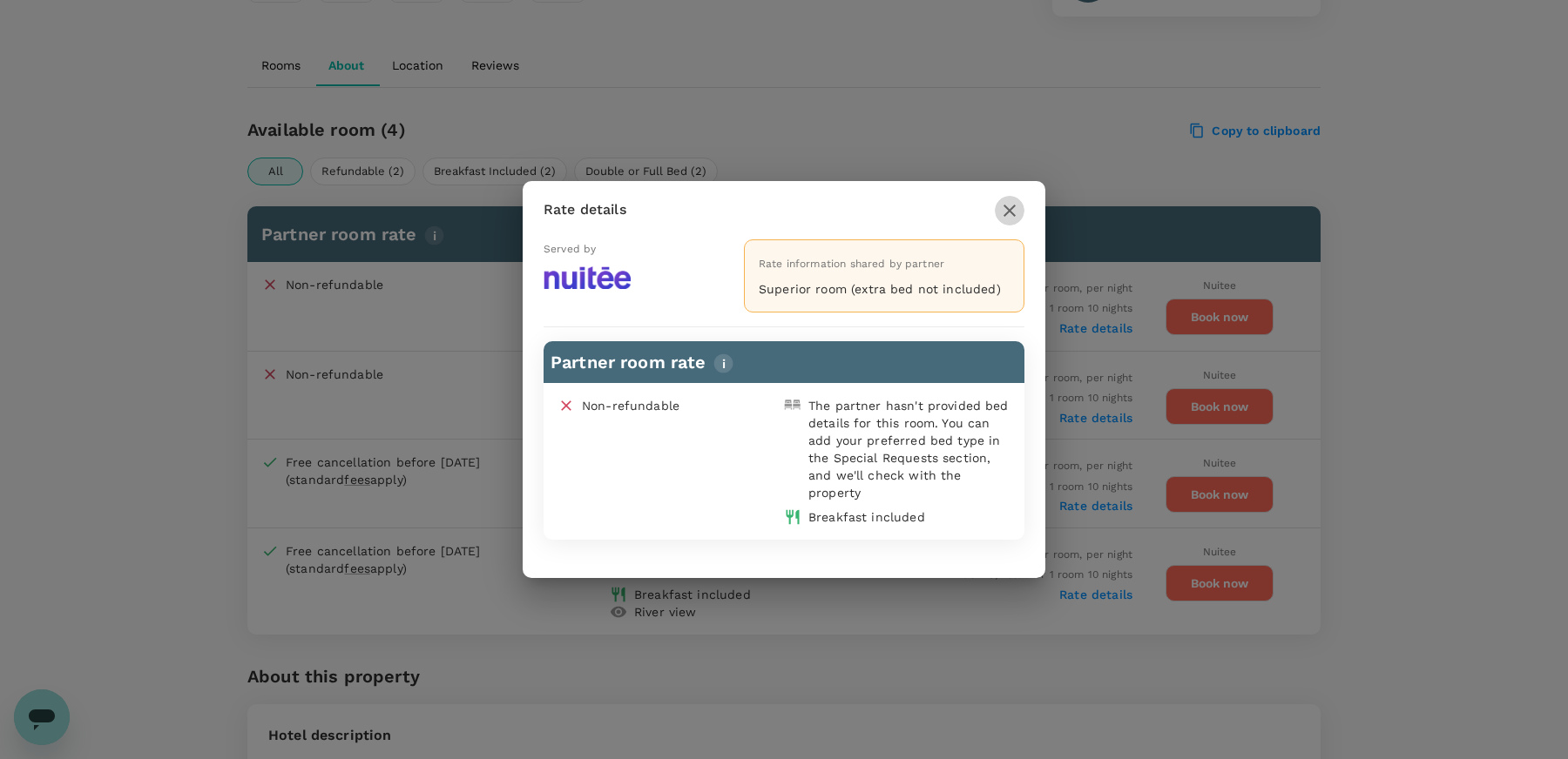
click at [1015, 212] on icon "button" at bounding box center [1009, 210] width 21 height 21
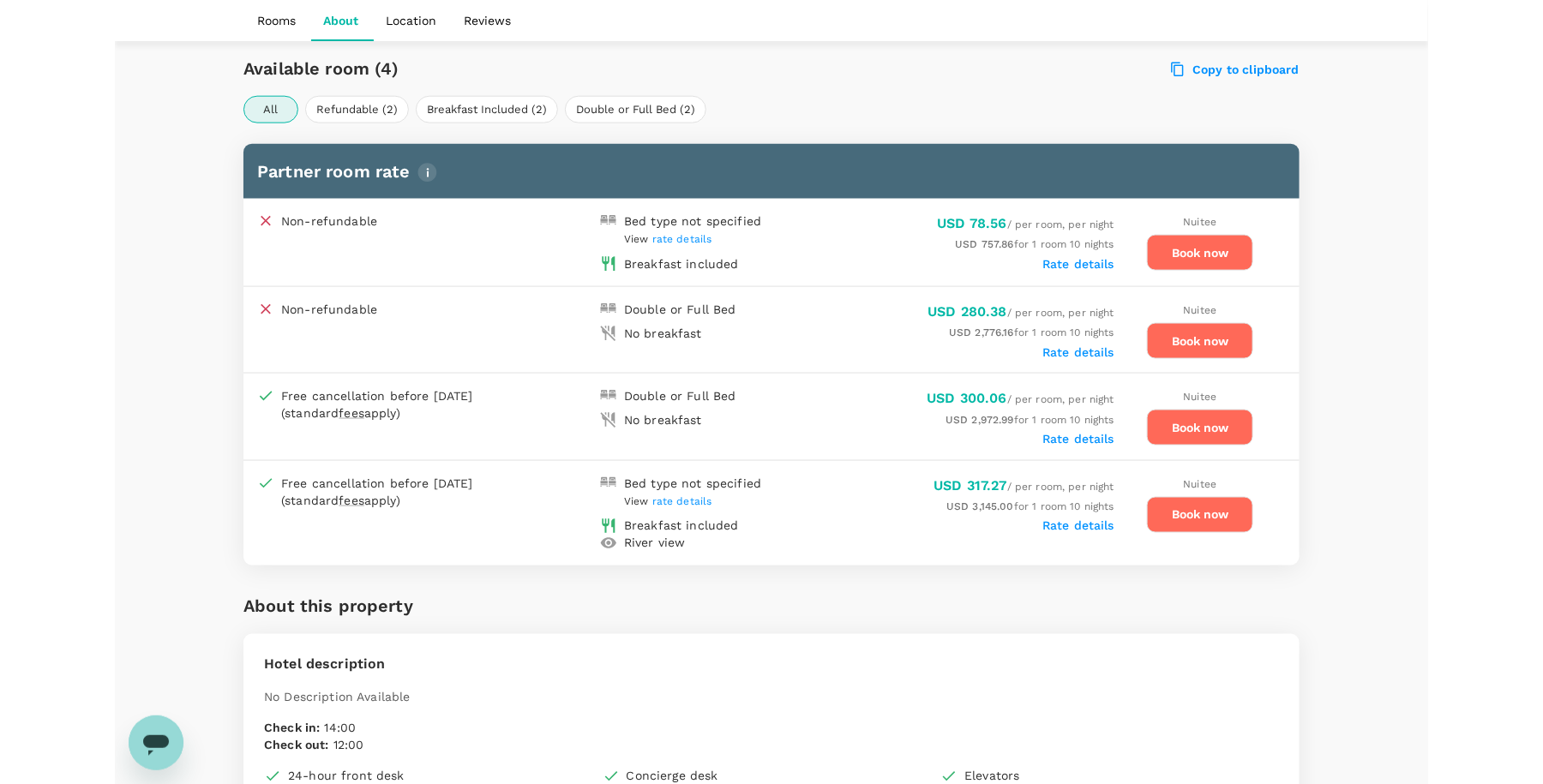
scroll to position [789, 0]
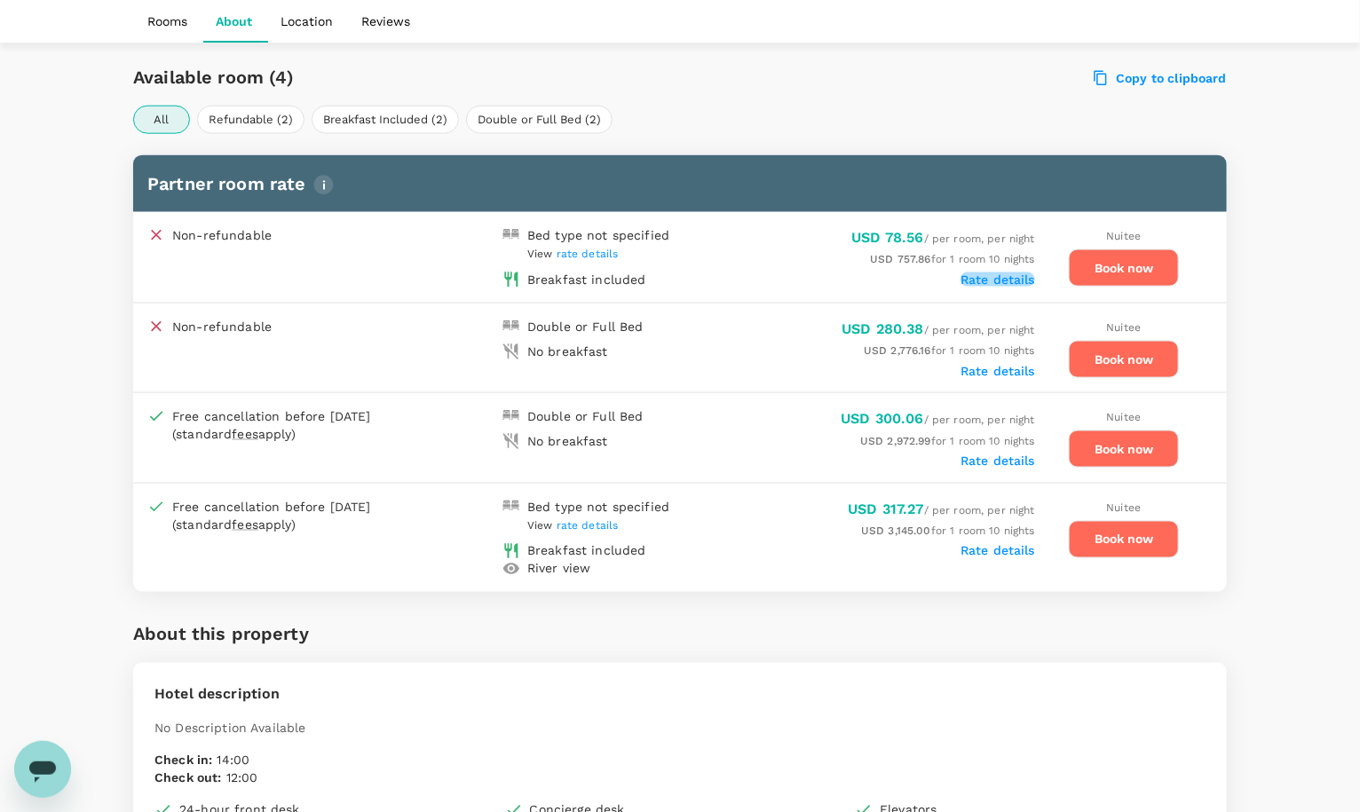
click at [1007, 277] on label "Rate details" at bounding box center [998, 280] width 75 height 14
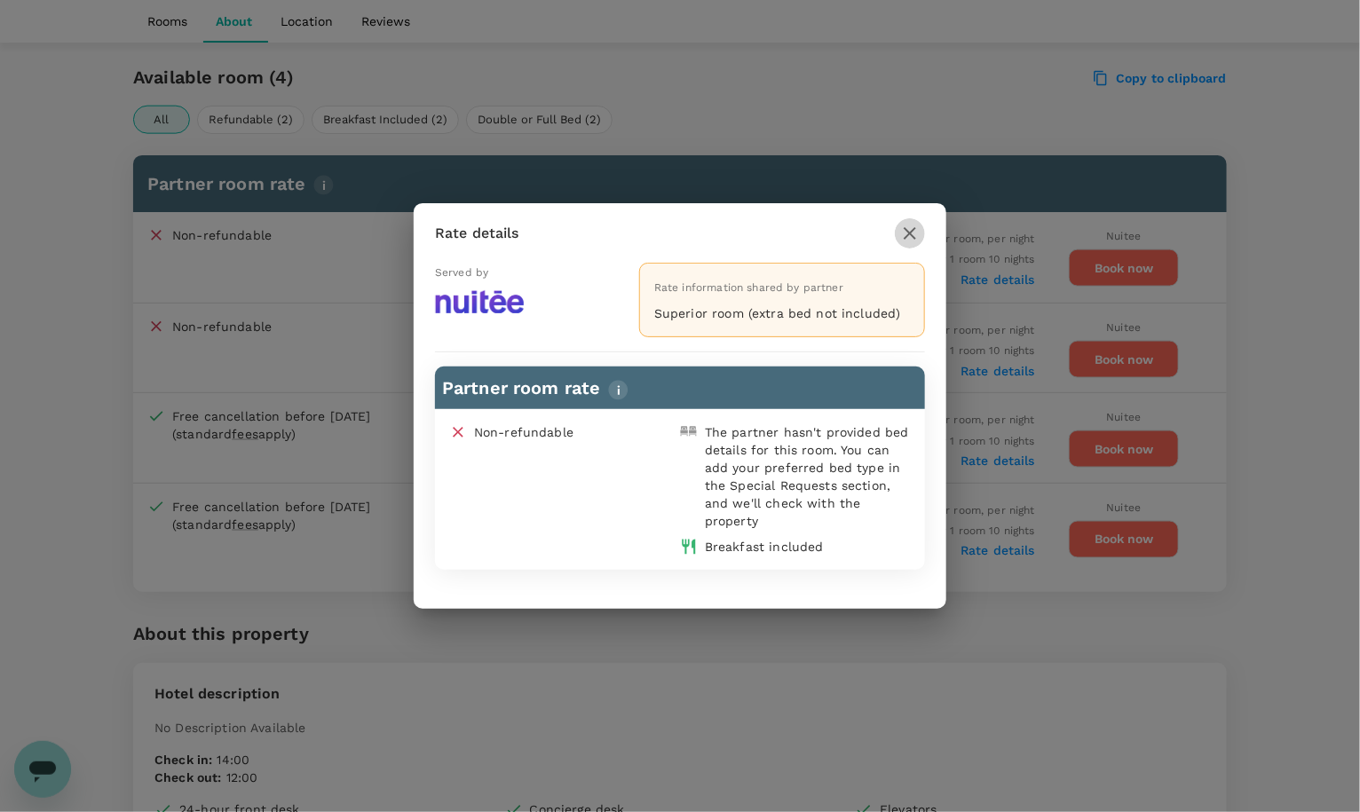
click at [915, 237] on icon "button" at bounding box center [910, 233] width 21 height 21
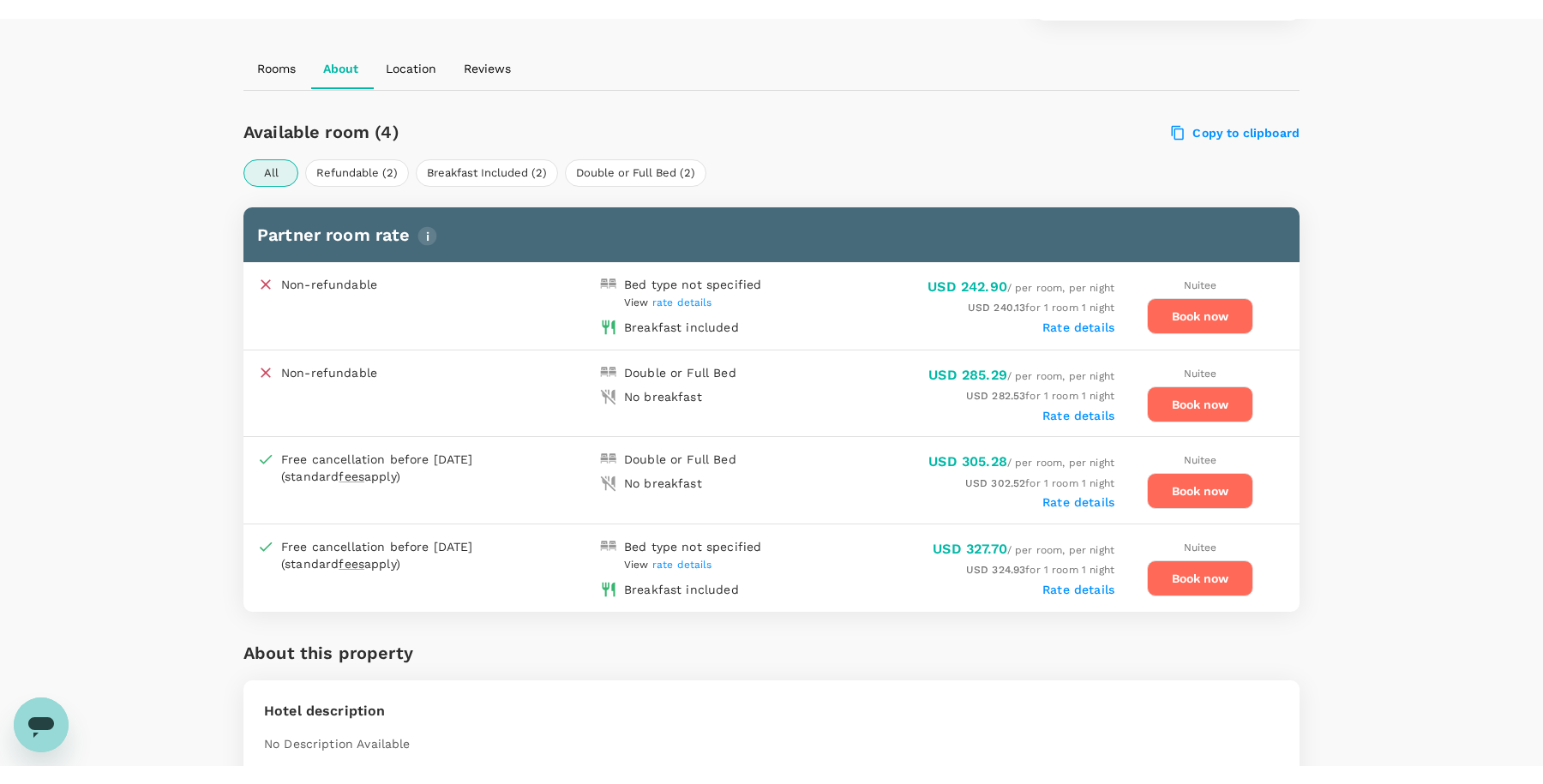
scroll to position [745, 0]
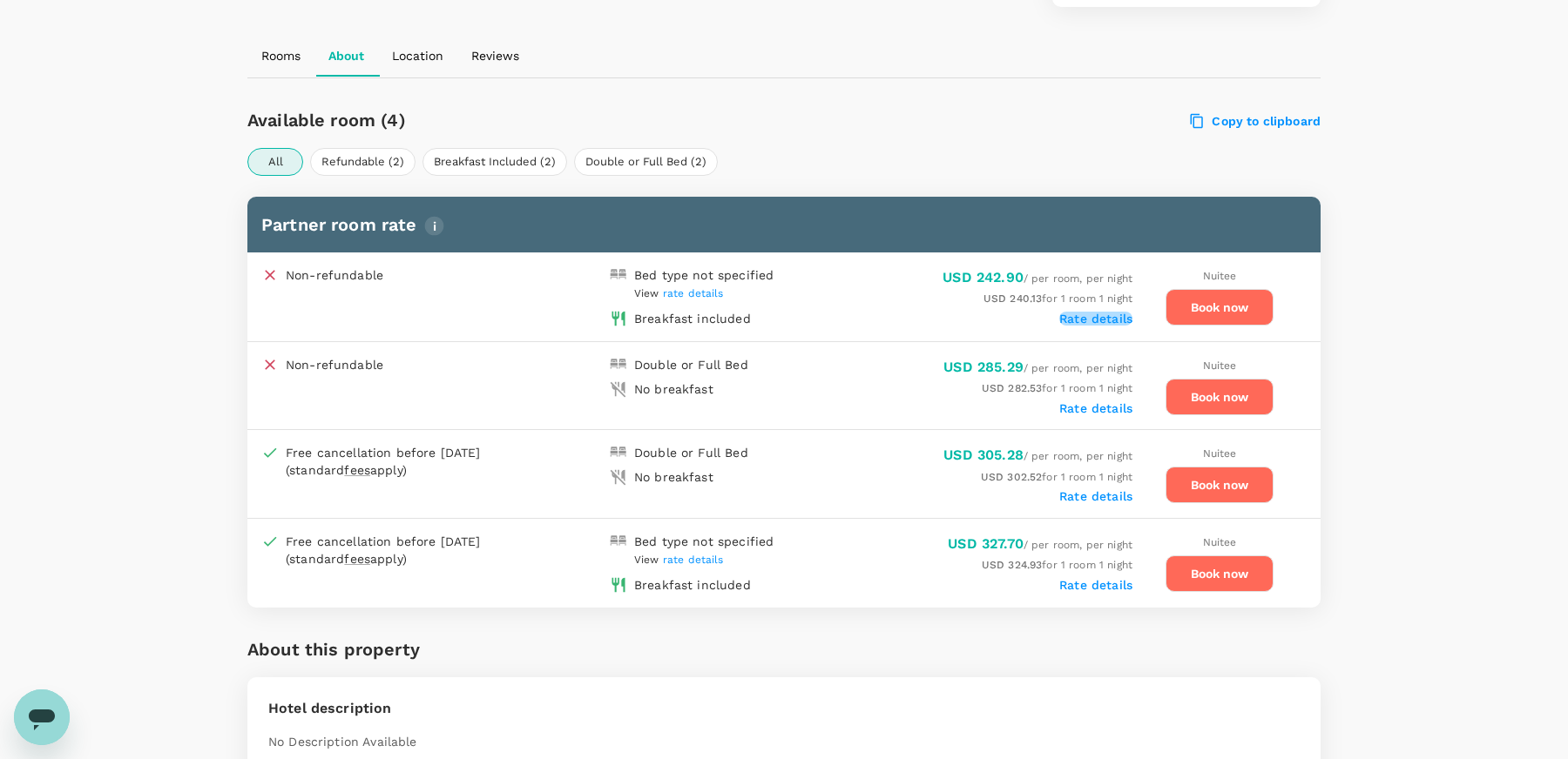
click at [1091, 320] on label "Rate details" at bounding box center [1096, 319] width 74 height 14
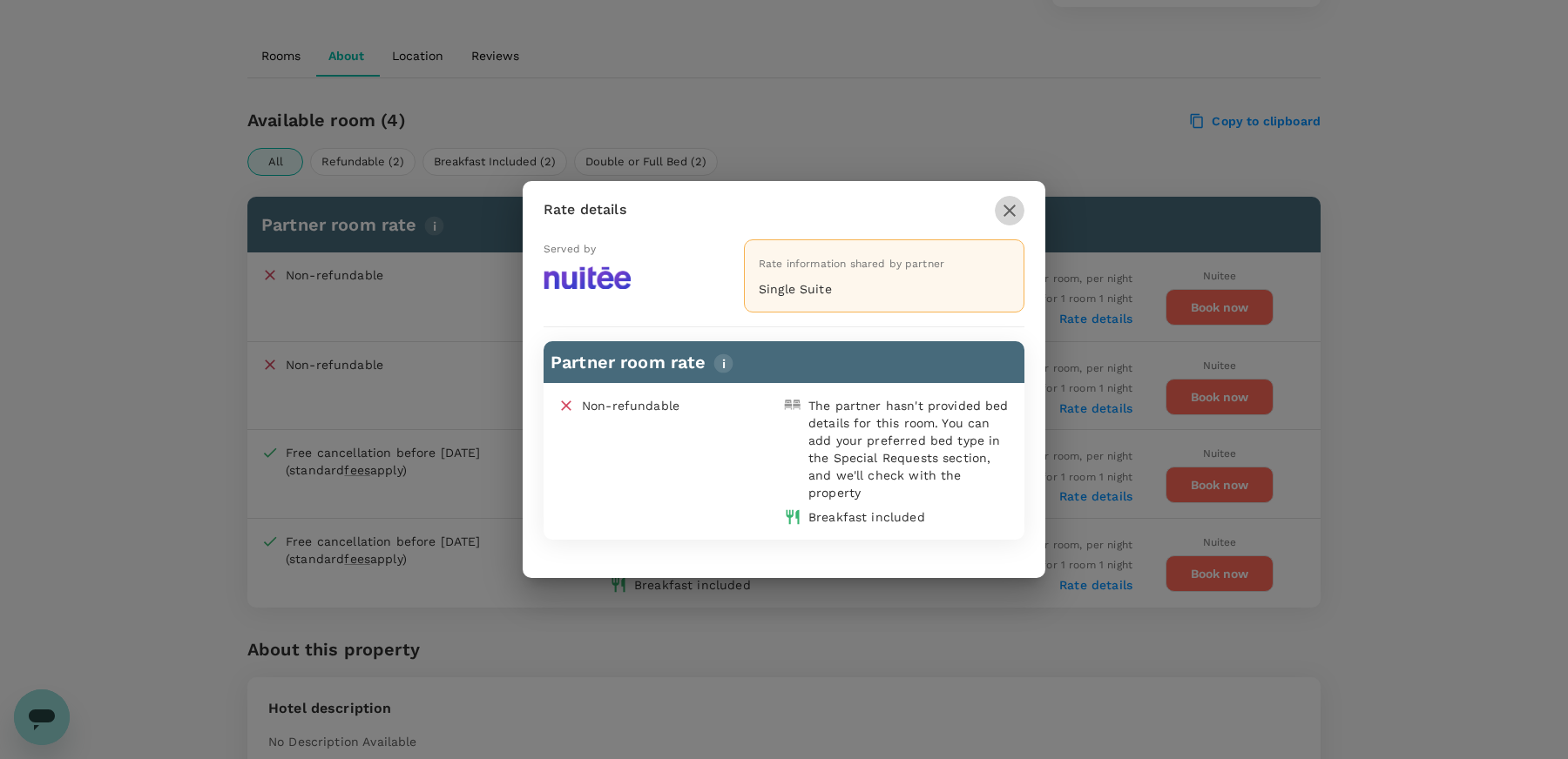
click at [1009, 214] on icon "button" at bounding box center [1009, 210] width 21 height 21
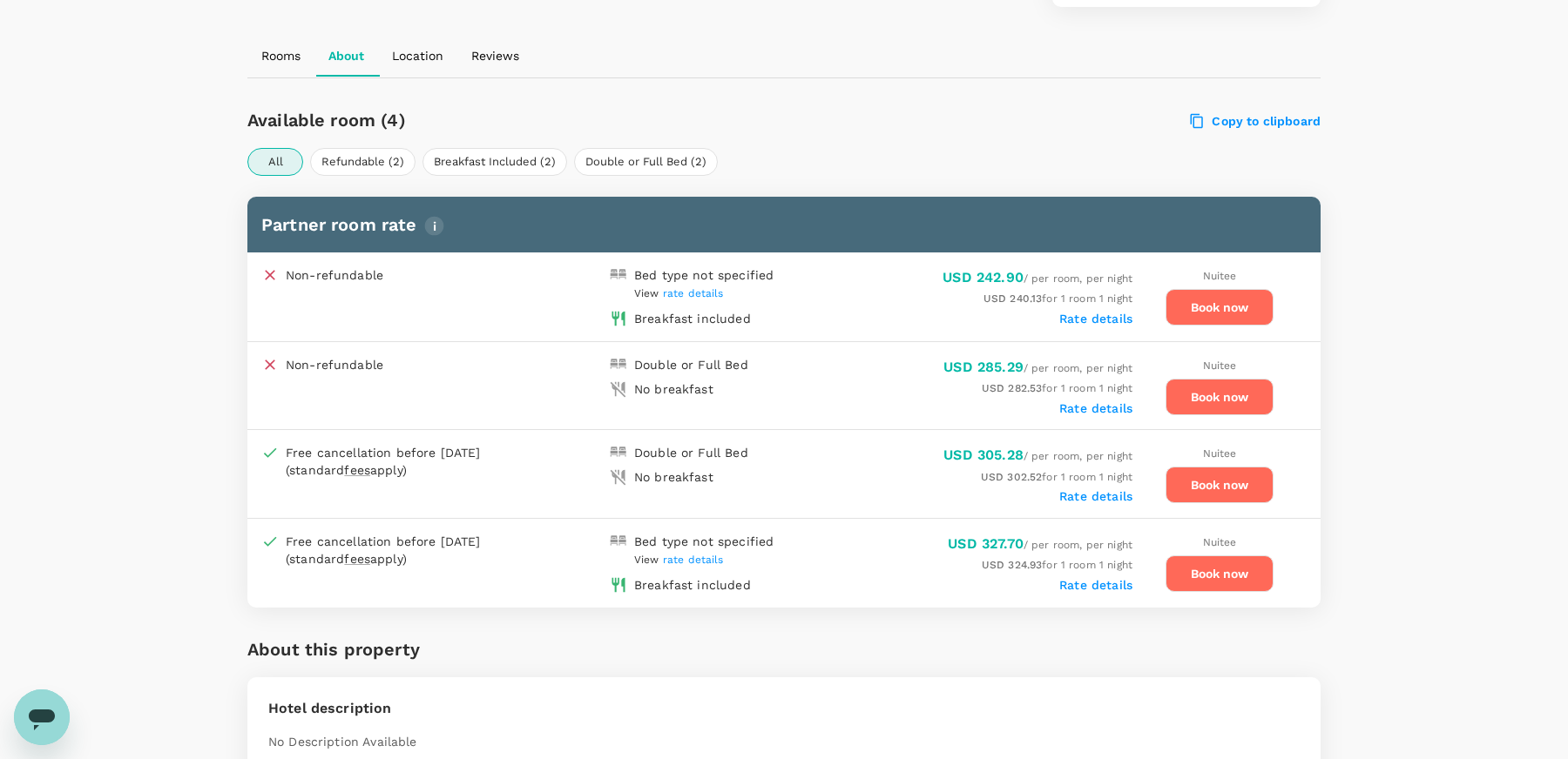
click at [704, 287] on span "rate details" at bounding box center [694, 293] width 61 height 12
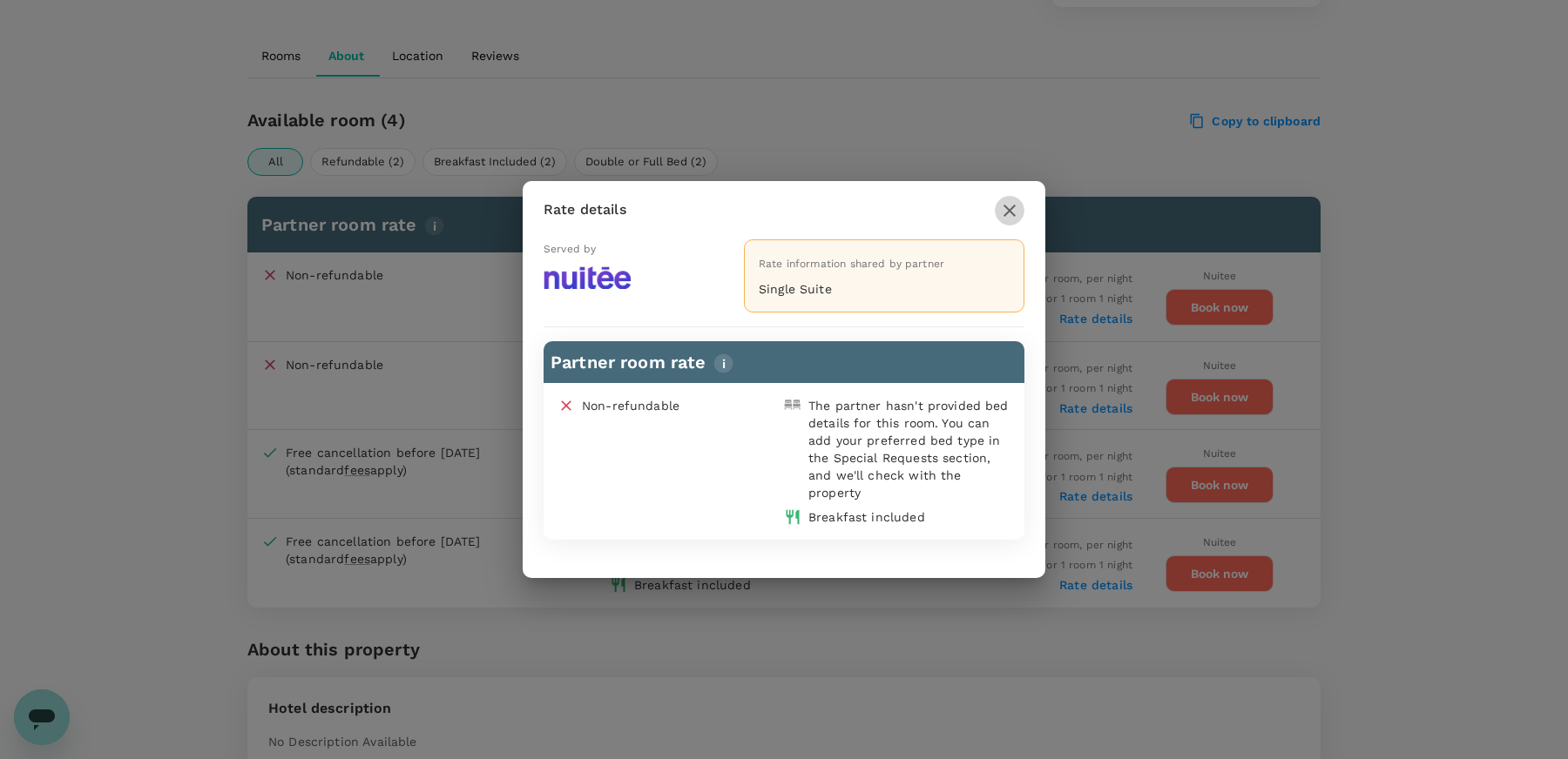
click at [1018, 212] on icon "button" at bounding box center [1009, 210] width 21 height 21
